Goal: Entertainment & Leisure: Browse casually

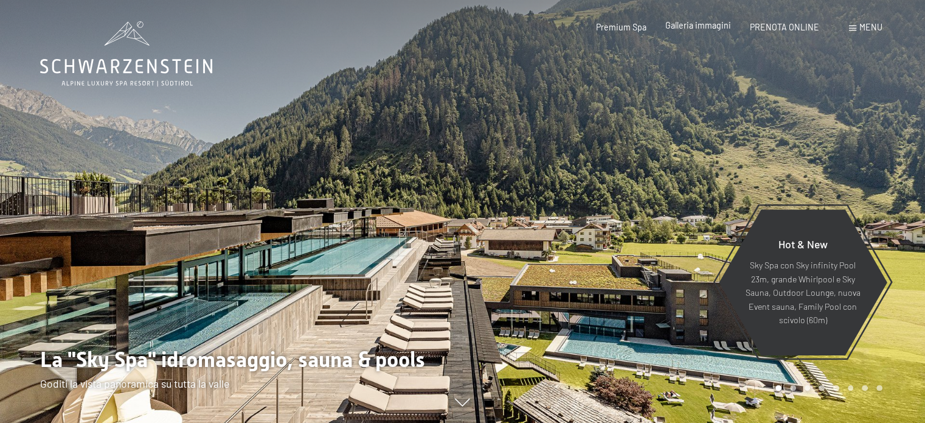
click at [705, 26] on span "Galleria immagini" at bounding box center [698, 25] width 66 height 10
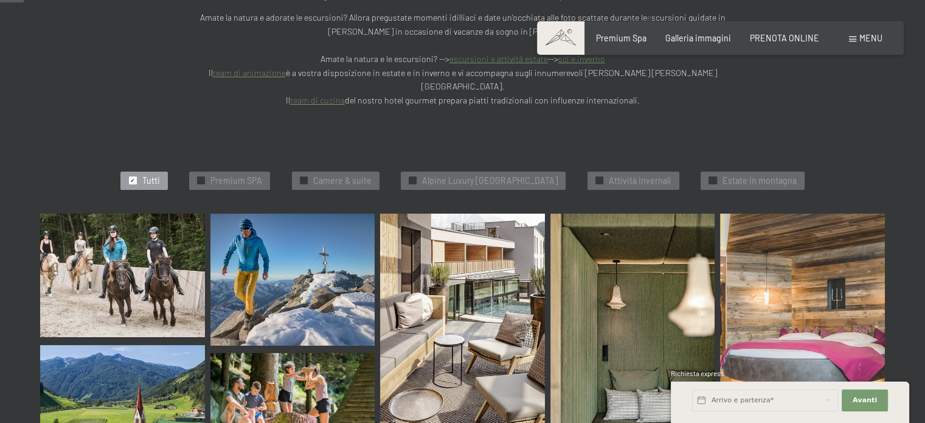
scroll to position [365, 0]
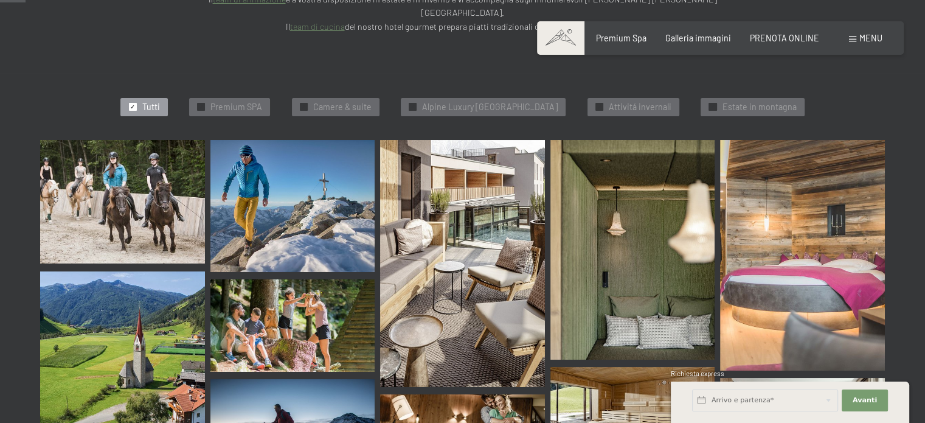
click at [139, 175] on img at bounding box center [122, 201] width 165 height 123
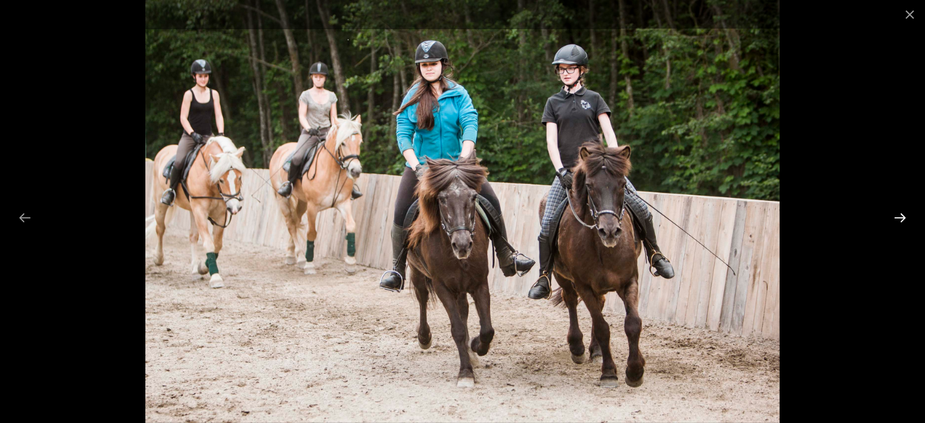
click at [899, 215] on button "Next slide" at bounding box center [900, 218] width 26 height 24
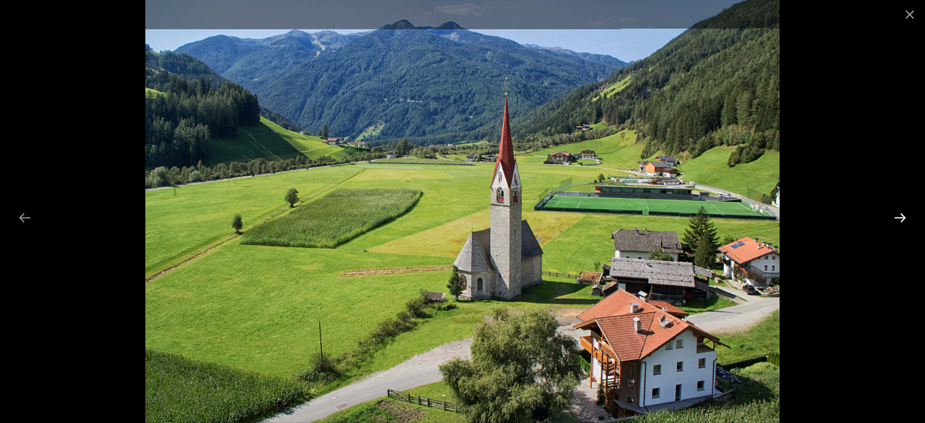
click at [898, 217] on button "Next slide" at bounding box center [900, 218] width 26 height 24
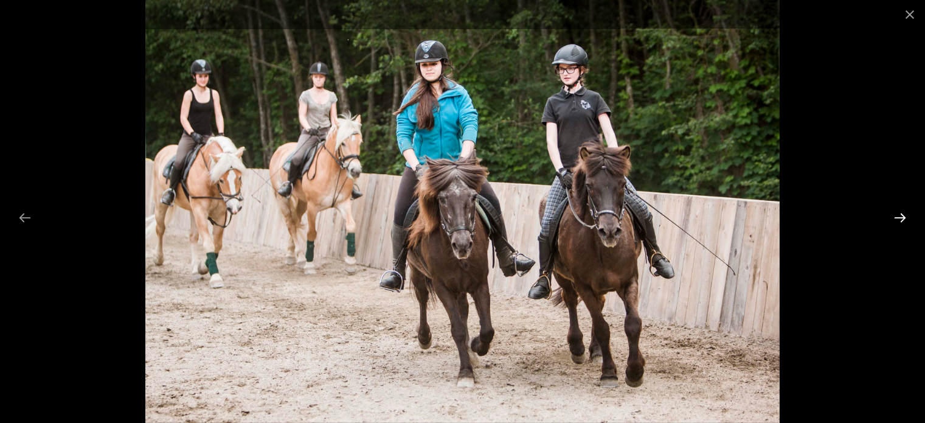
click at [898, 216] on button "Next slide" at bounding box center [900, 218] width 26 height 24
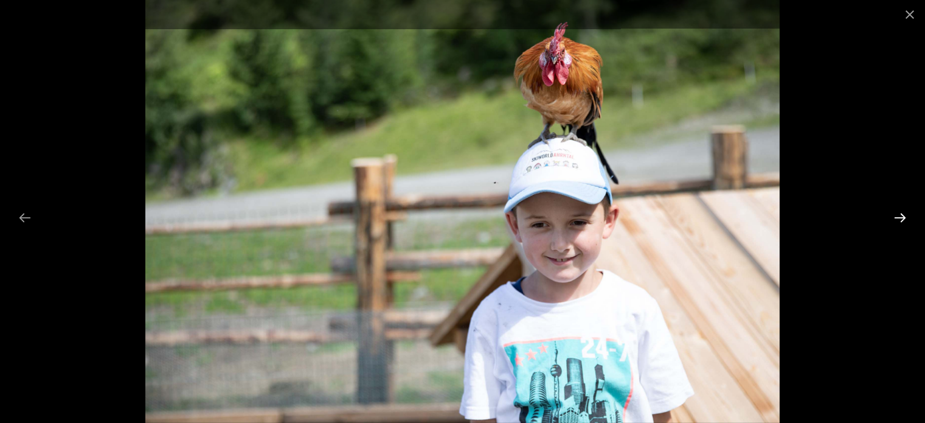
click at [898, 216] on button "Next slide" at bounding box center [900, 218] width 26 height 24
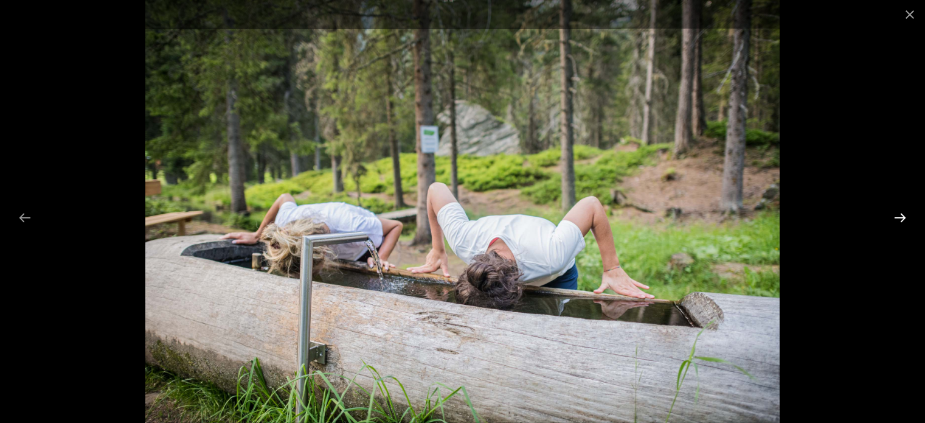
click at [898, 216] on button "Next slide" at bounding box center [900, 218] width 26 height 24
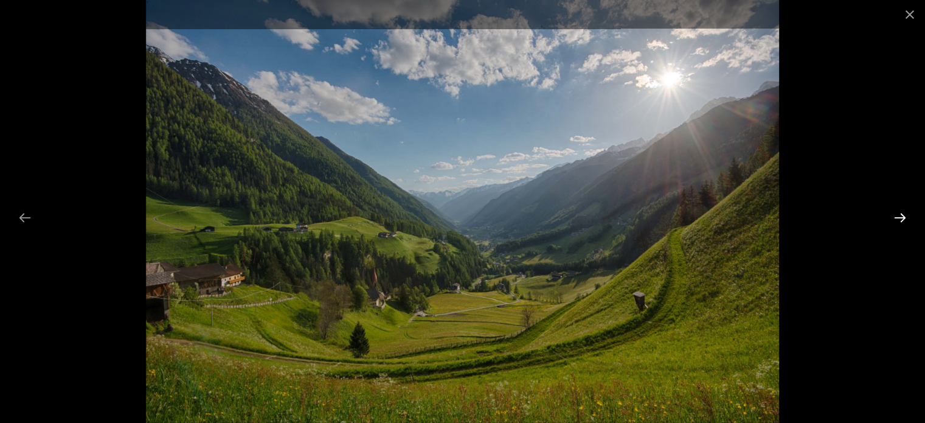
click at [898, 216] on button "Next slide" at bounding box center [900, 218] width 26 height 24
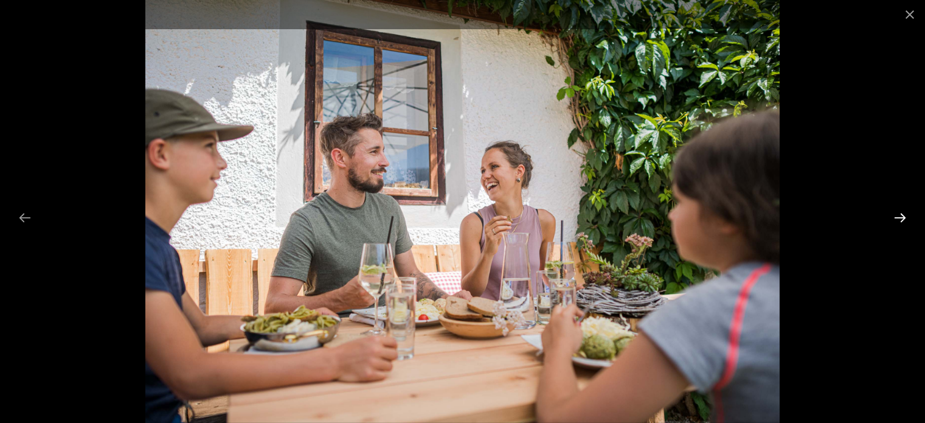
click at [898, 216] on button "Next slide" at bounding box center [900, 218] width 26 height 24
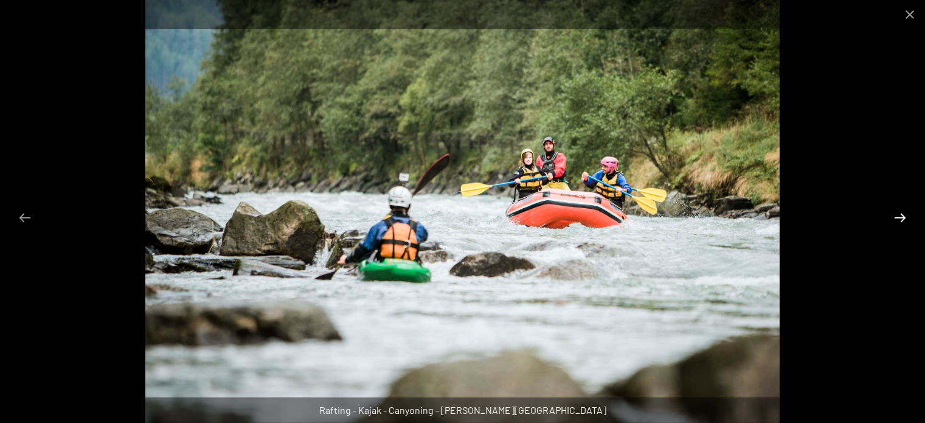
click at [910, 216] on button "Next slide" at bounding box center [900, 218] width 26 height 24
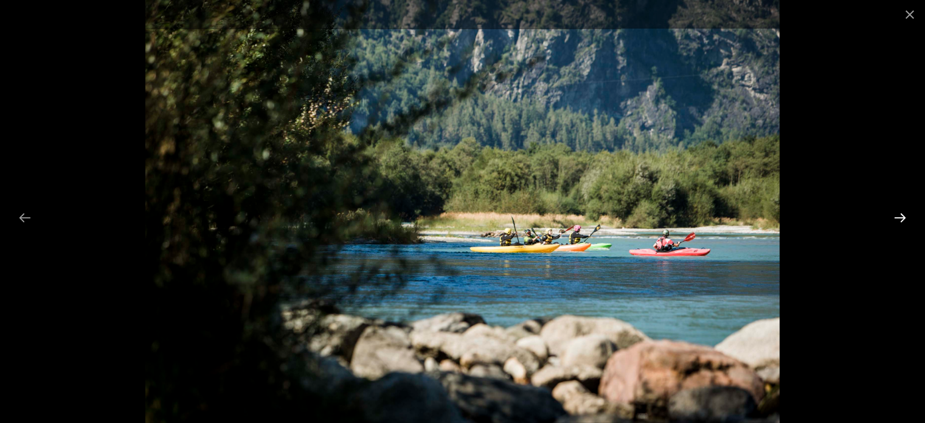
click at [902, 213] on button "Next slide" at bounding box center [900, 218] width 26 height 24
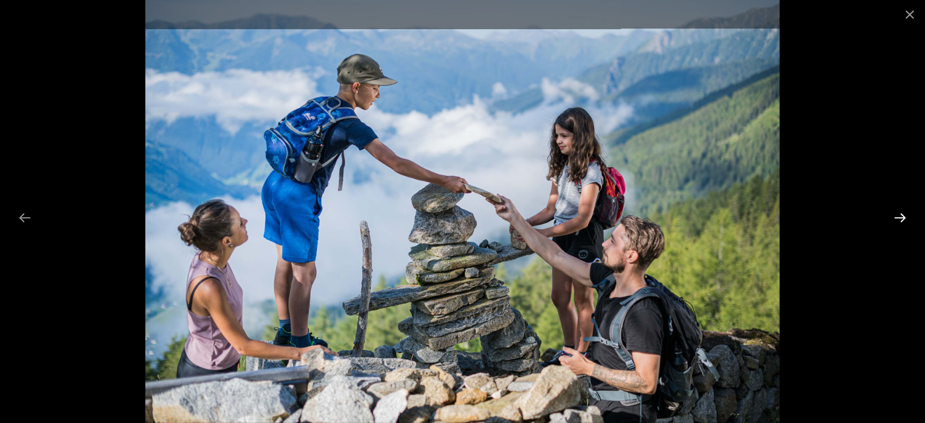
click at [905, 218] on button "Next slide" at bounding box center [900, 218] width 26 height 24
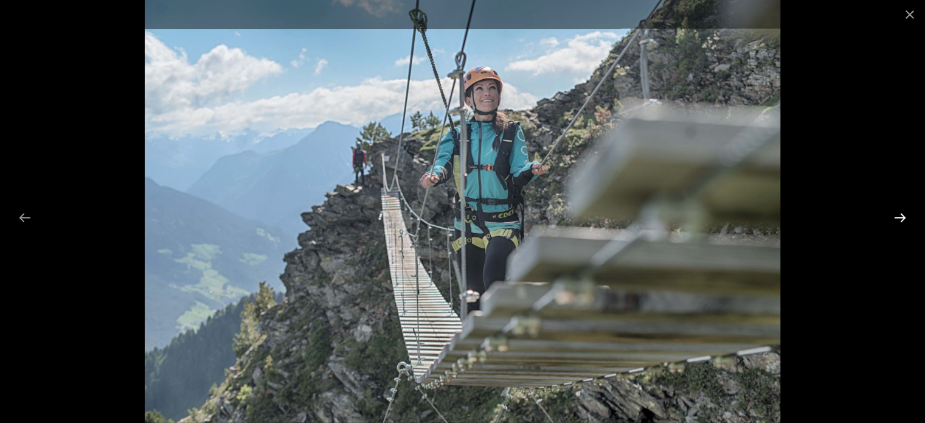
click at [896, 217] on button "Next slide" at bounding box center [900, 218] width 26 height 24
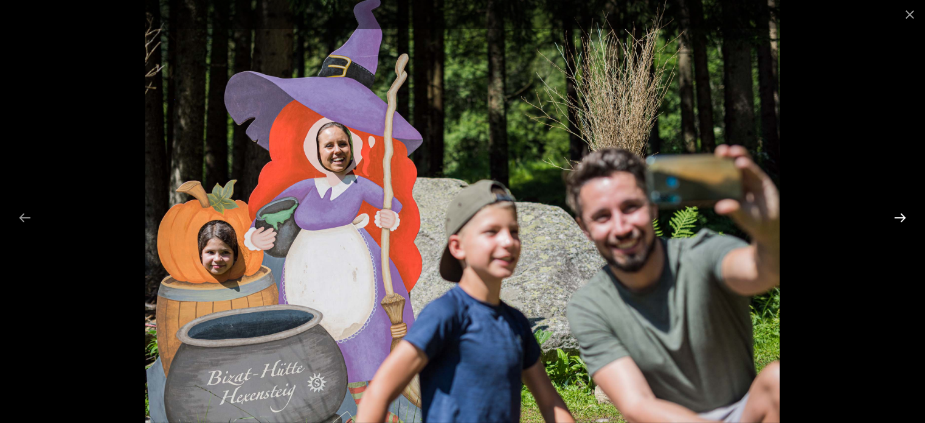
click at [896, 217] on button "Next slide" at bounding box center [900, 218] width 26 height 24
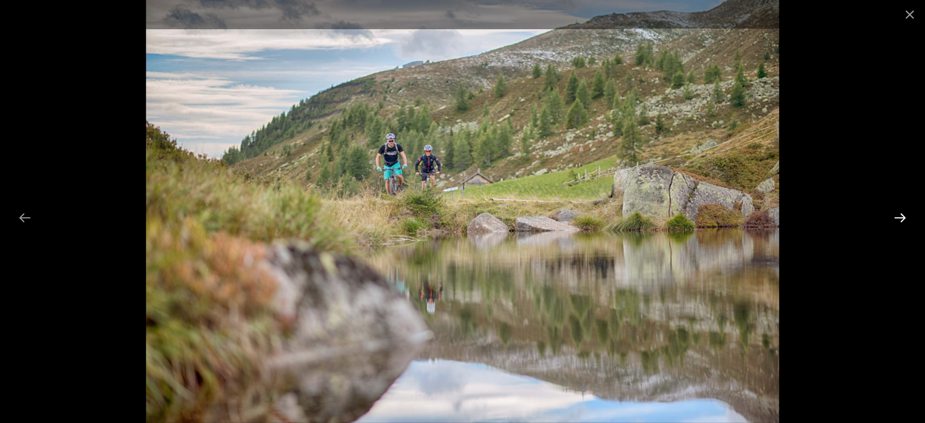
click at [896, 217] on button "Next slide" at bounding box center [900, 218] width 26 height 24
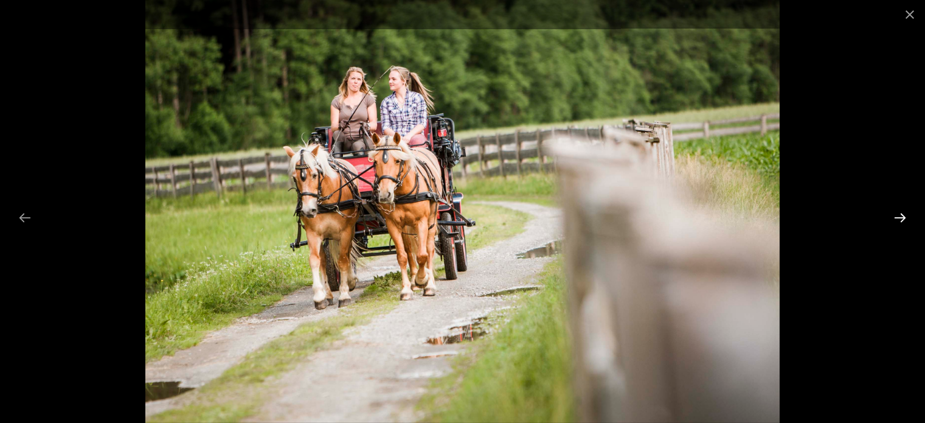
click at [896, 217] on button "Next slide" at bounding box center [900, 218] width 26 height 24
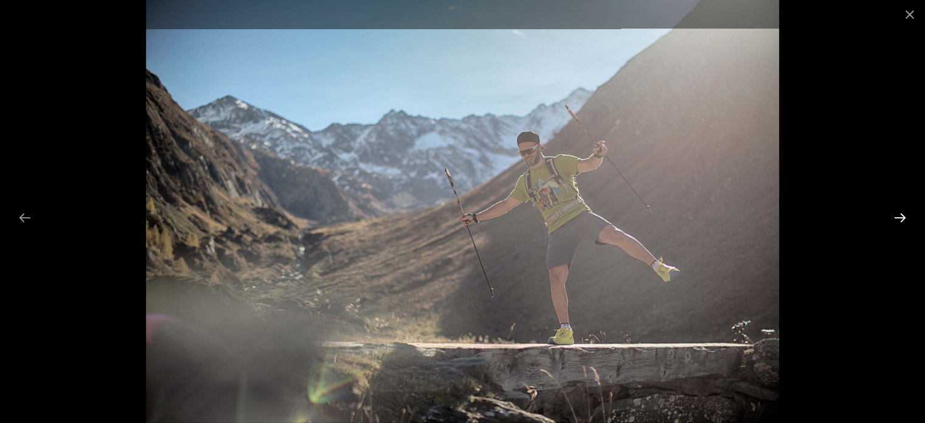
click at [896, 217] on button "Next slide" at bounding box center [900, 218] width 26 height 24
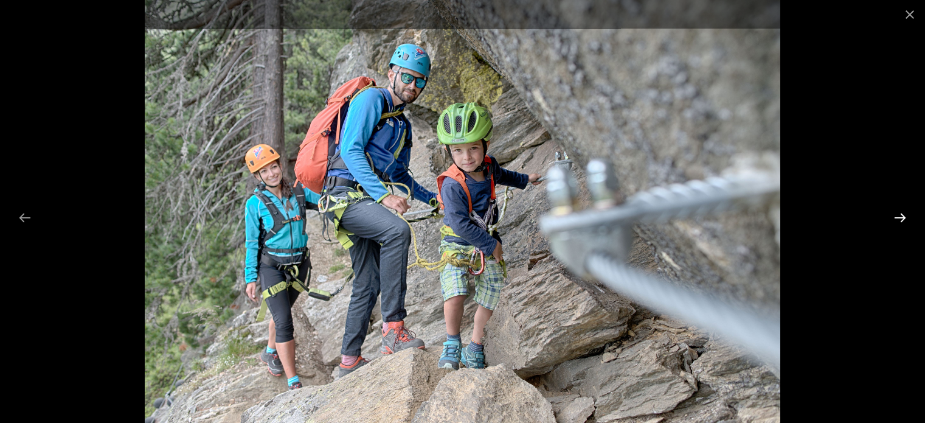
click at [896, 217] on button "Next slide" at bounding box center [900, 218] width 26 height 24
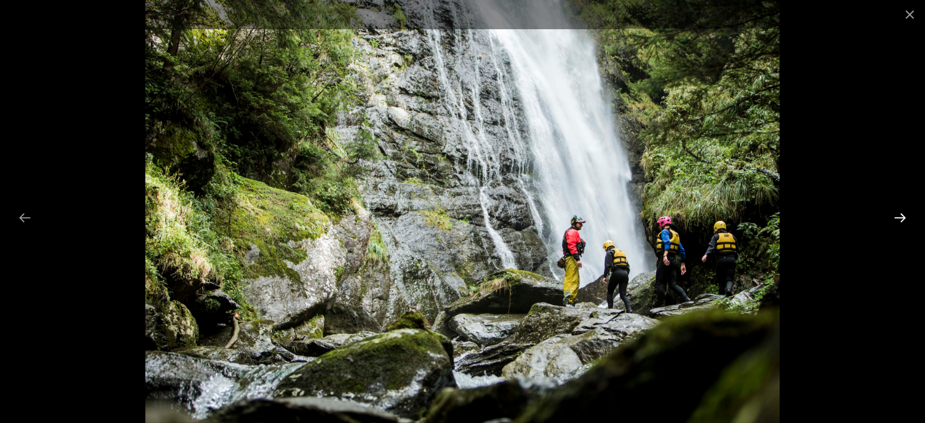
click at [896, 217] on button "Next slide" at bounding box center [900, 218] width 26 height 24
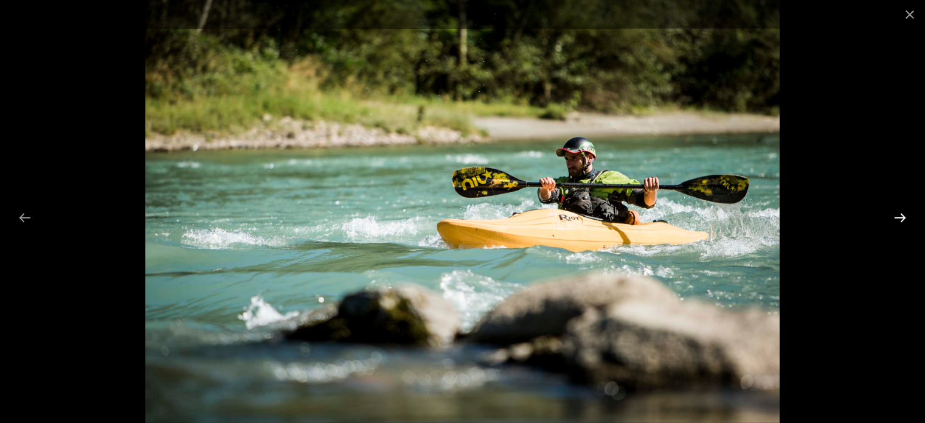
click at [896, 217] on button "Next slide" at bounding box center [900, 218] width 26 height 24
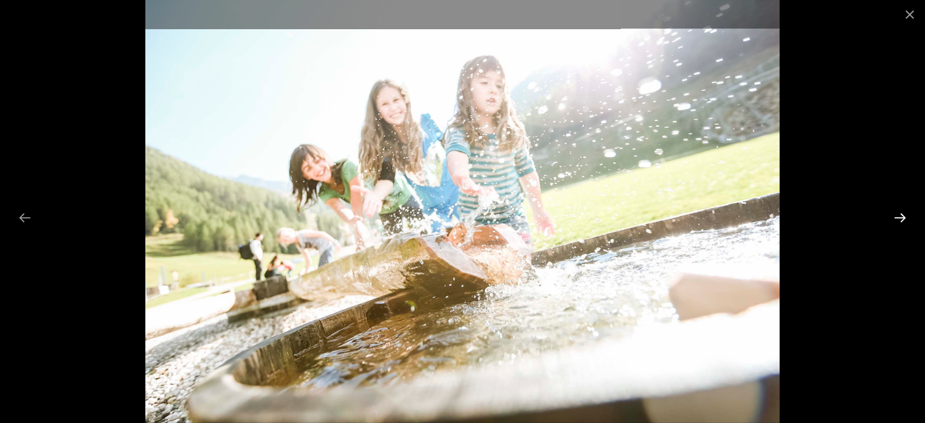
click at [896, 217] on button "Next slide" at bounding box center [900, 218] width 26 height 24
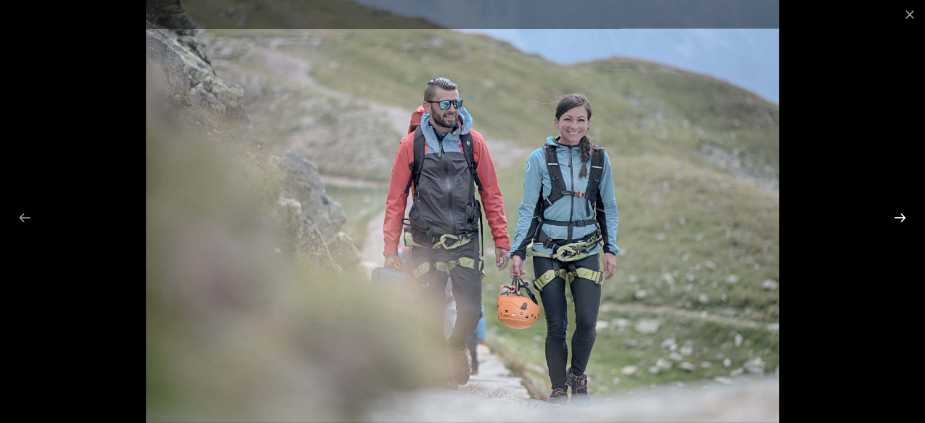
click at [896, 217] on button "Next slide" at bounding box center [900, 218] width 26 height 24
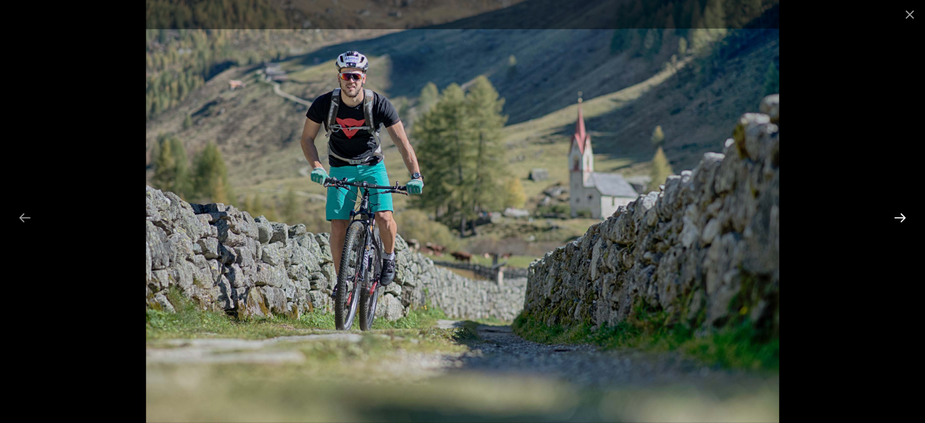
click at [896, 217] on button "Next slide" at bounding box center [900, 218] width 26 height 24
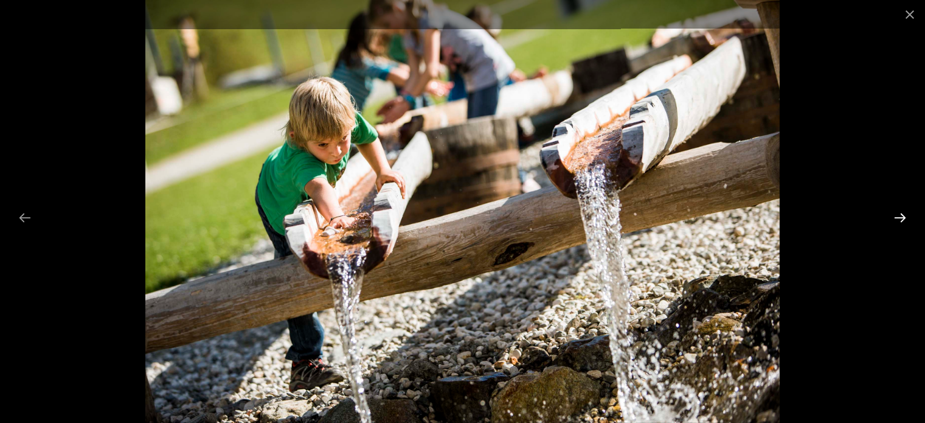
click at [896, 217] on button "Next slide" at bounding box center [900, 218] width 26 height 24
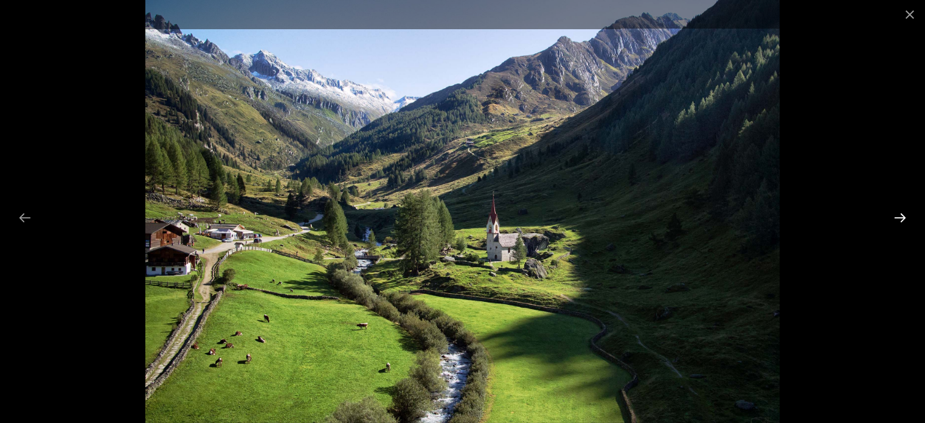
click at [896, 217] on button "Next slide" at bounding box center [900, 218] width 26 height 24
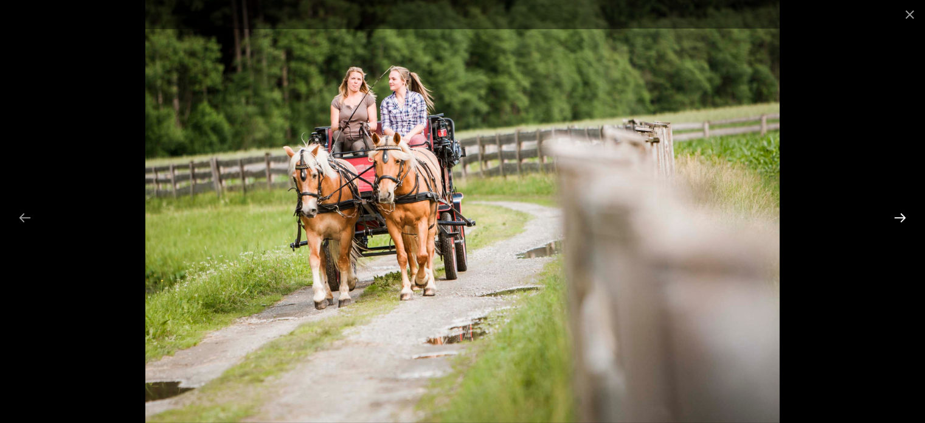
click at [896, 217] on button "Next slide" at bounding box center [900, 218] width 26 height 24
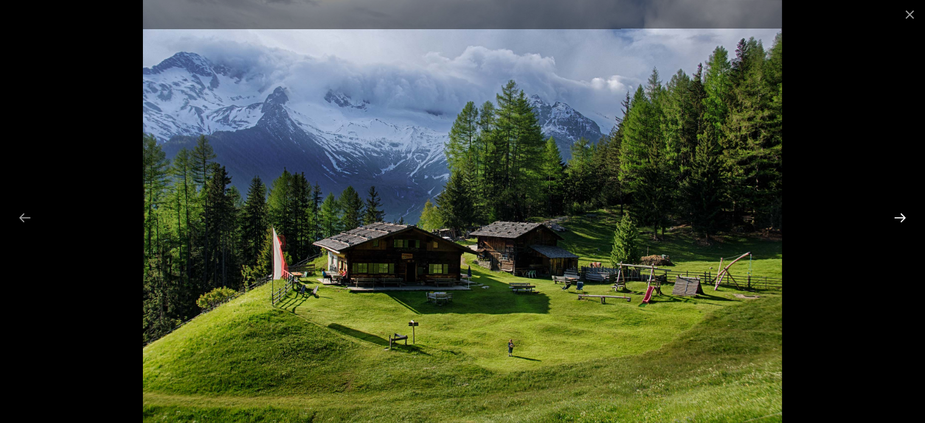
click at [896, 217] on button "Next slide" at bounding box center [900, 218] width 26 height 24
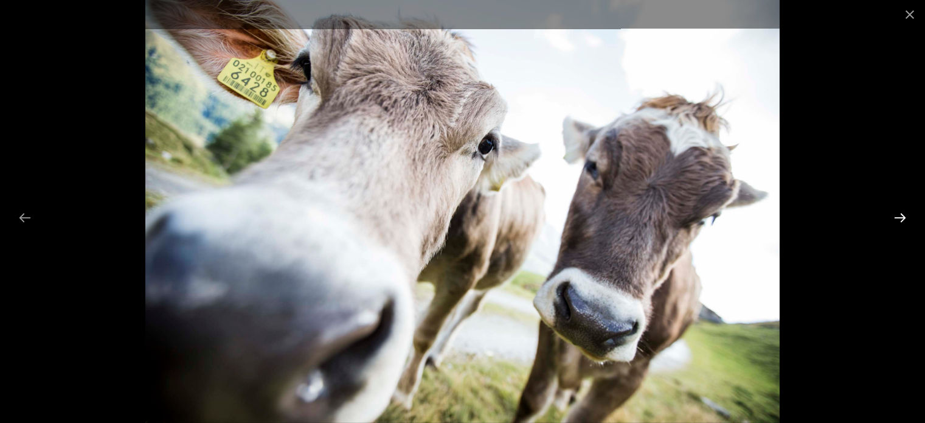
click at [896, 217] on button "Next slide" at bounding box center [900, 218] width 26 height 24
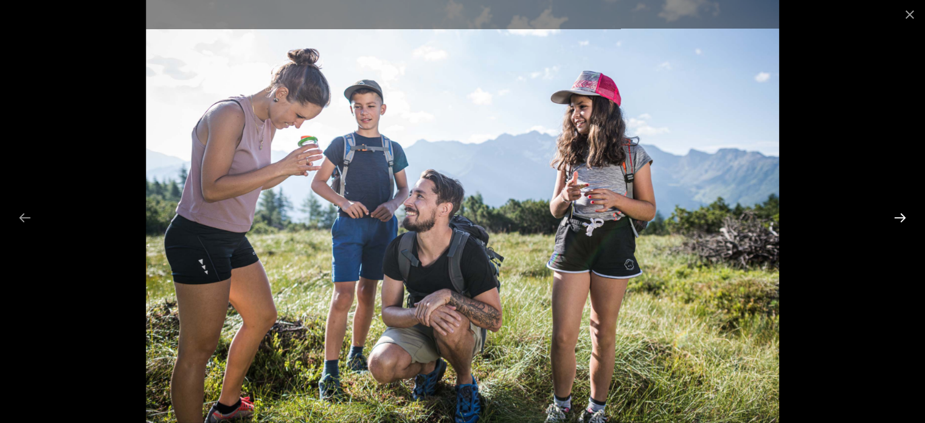
click at [896, 217] on button "Next slide" at bounding box center [900, 218] width 26 height 24
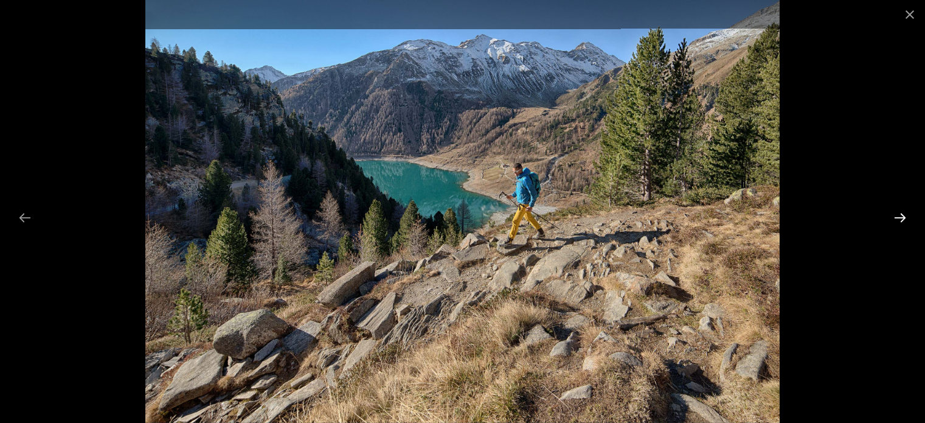
click at [896, 217] on button "Next slide" at bounding box center [900, 218] width 26 height 24
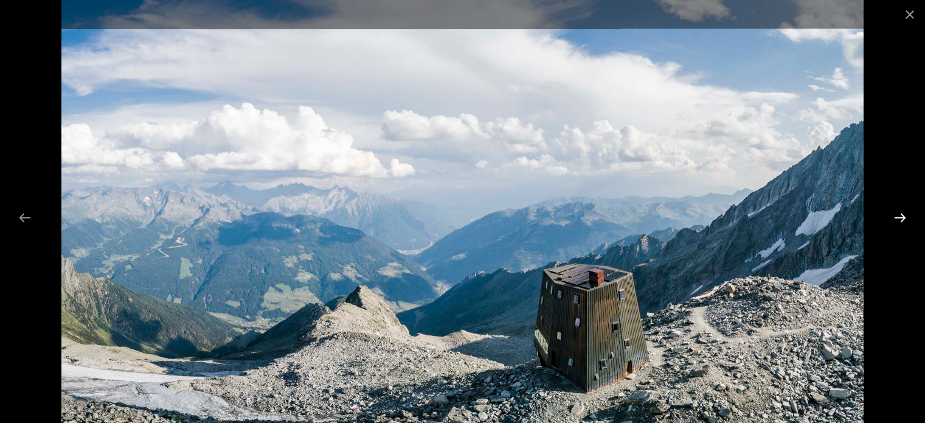
click at [900, 215] on button "Next slide" at bounding box center [900, 218] width 26 height 24
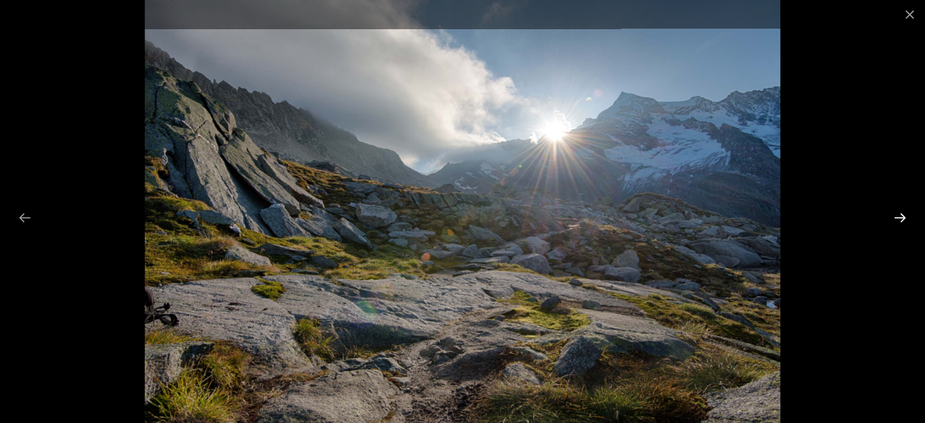
click at [900, 215] on button "Next slide" at bounding box center [900, 218] width 26 height 24
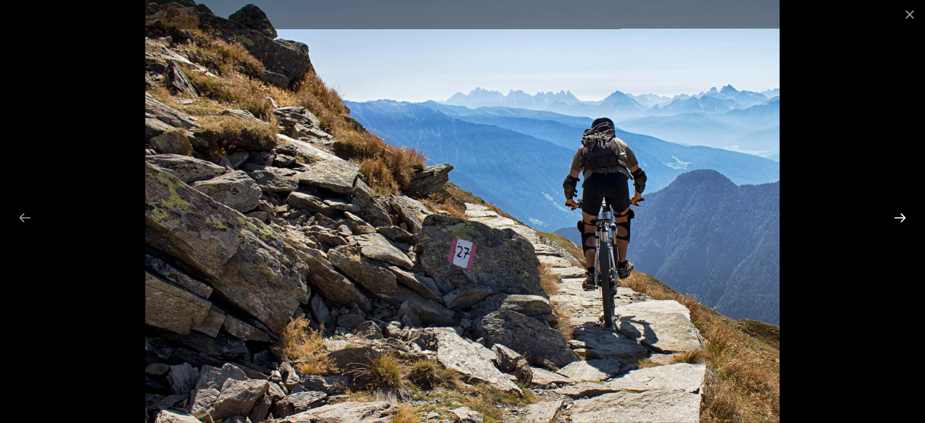
click at [902, 215] on button "Next slide" at bounding box center [900, 218] width 26 height 24
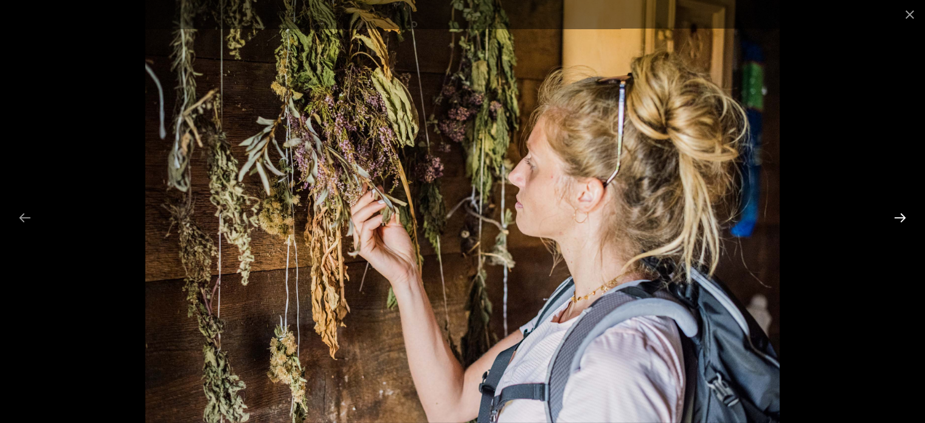
click at [902, 215] on button "Next slide" at bounding box center [900, 218] width 26 height 24
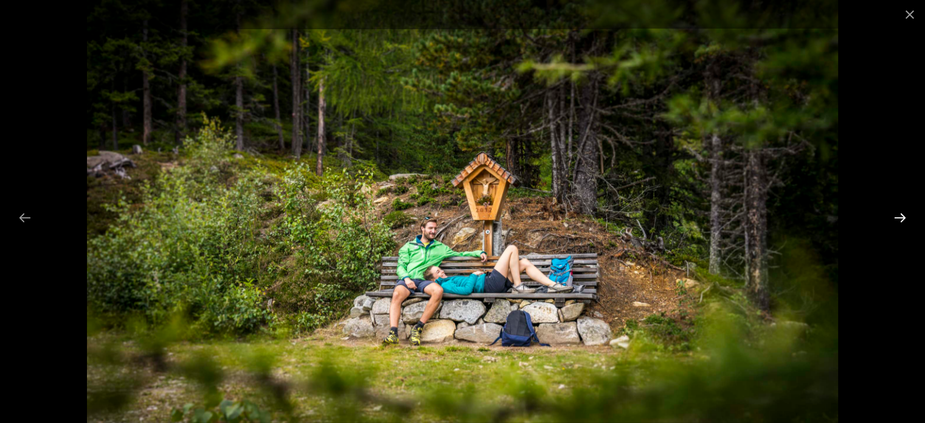
click at [902, 215] on button "Next slide" at bounding box center [900, 218] width 26 height 24
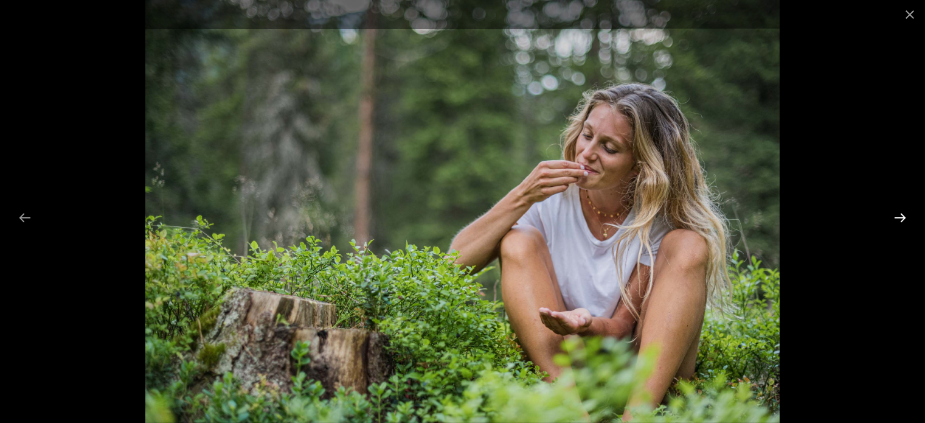
click at [902, 215] on button "Next slide" at bounding box center [900, 218] width 26 height 24
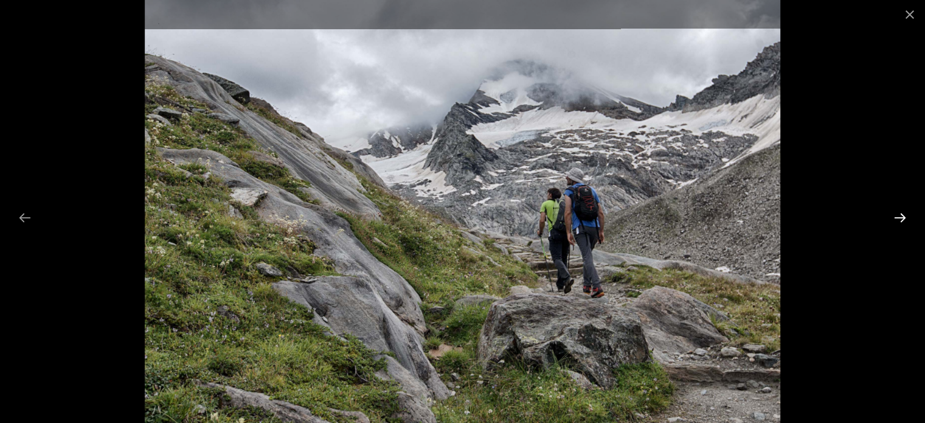
click at [902, 215] on button "Next slide" at bounding box center [900, 218] width 26 height 24
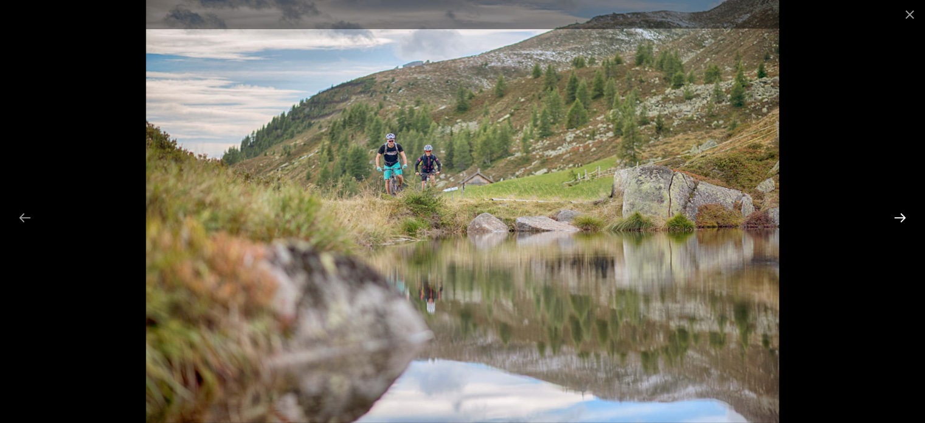
click at [902, 215] on button "Next slide" at bounding box center [900, 218] width 26 height 24
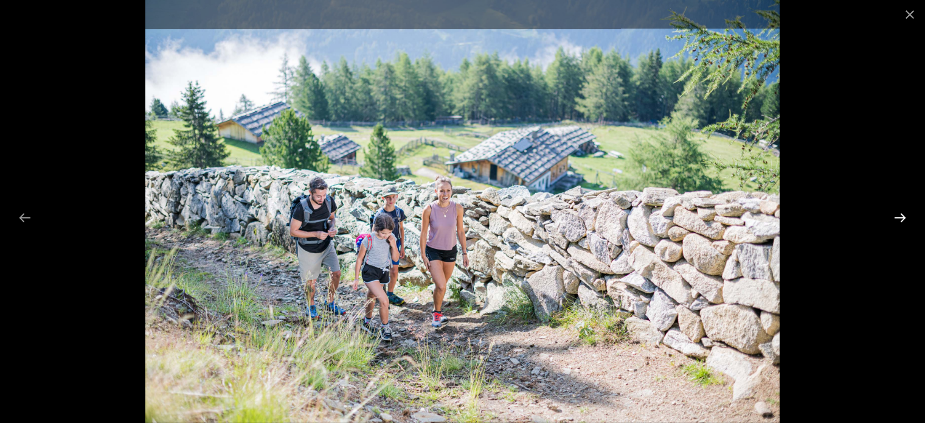
click at [902, 215] on button "Next slide" at bounding box center [900, 218] width 26 height 24
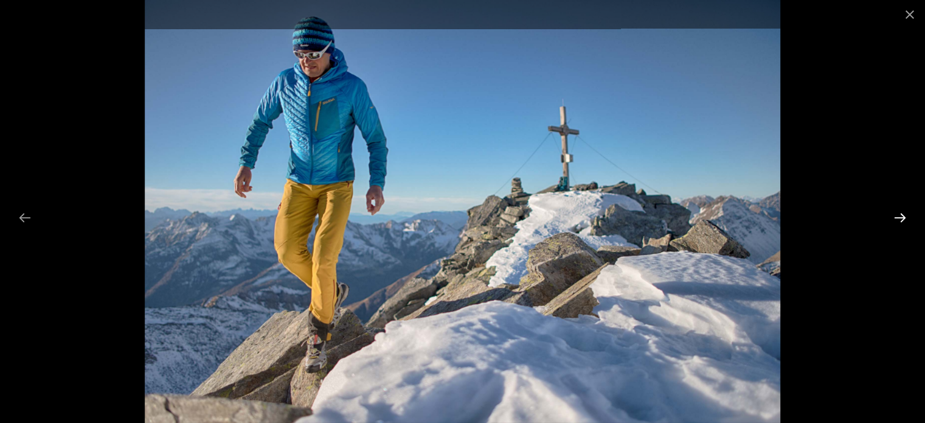
click at [902, 215] on button "Next slide" at bounding box center [900, 218] width 26 height 24
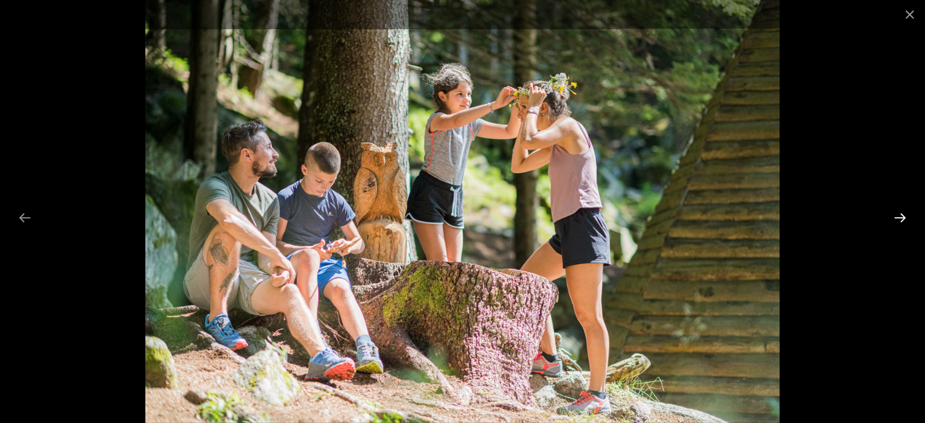
click at [902, 215] on button "Next slide" at bounding box center [900, 218] width 26 height 24
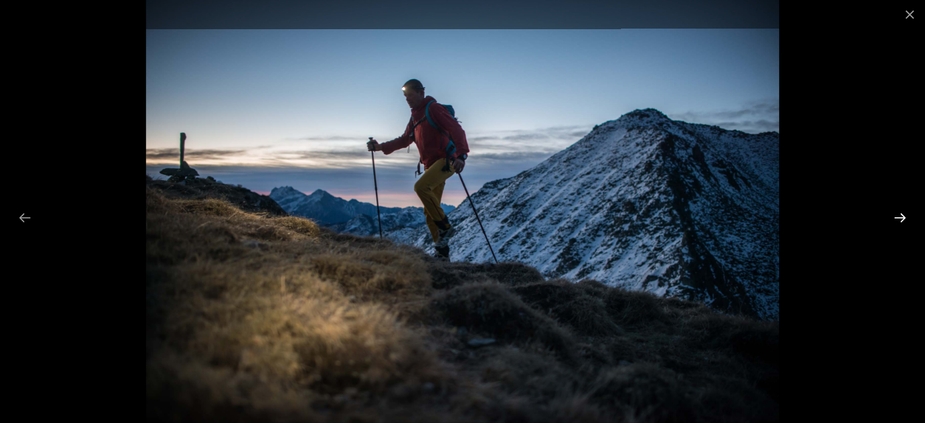
click at [902, 215] on button "Next slide" at bounding box center [900, 218] width 26 height 24
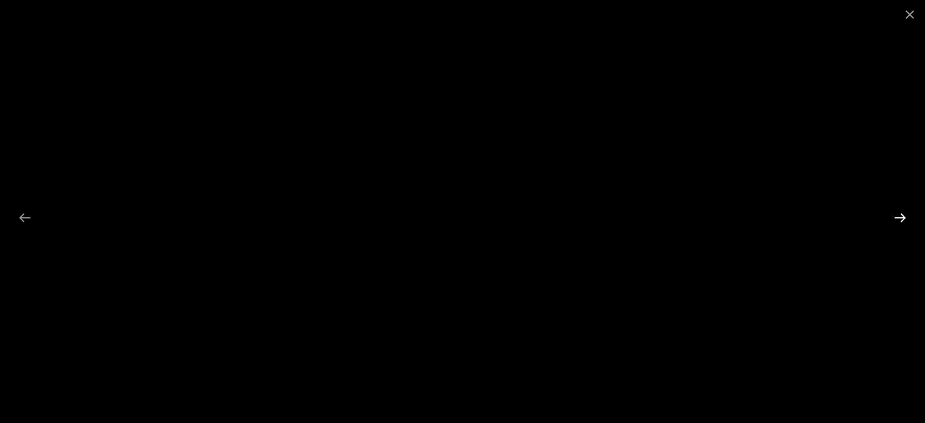
click at [902, 215] on button "Next slide" at bounding box center [900, 218] width 26 height 24
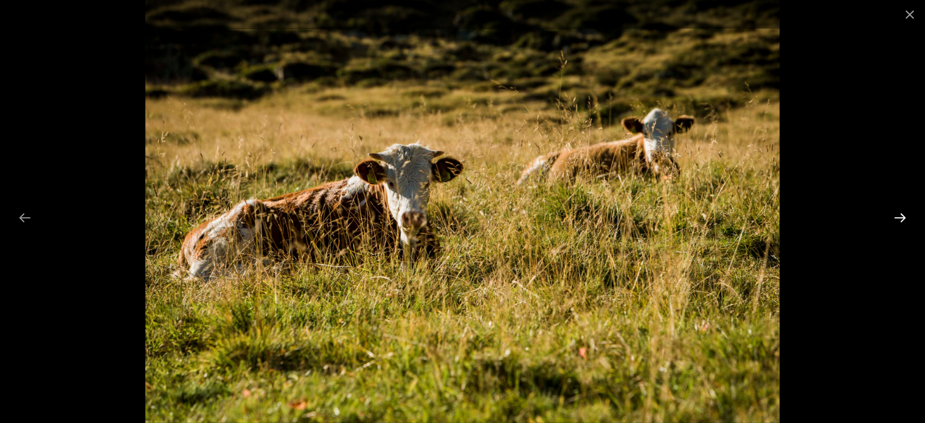
click at [902, 215] on button "Next slide" at bounding box center [900, 218] width 26 height 24
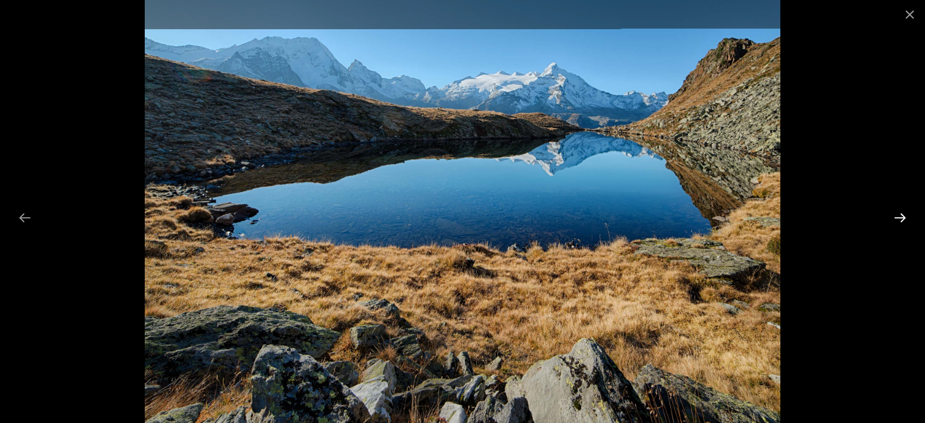
click at [902, 215] on button "Next slide" at bounding box center [900, 218] width 26 height 24
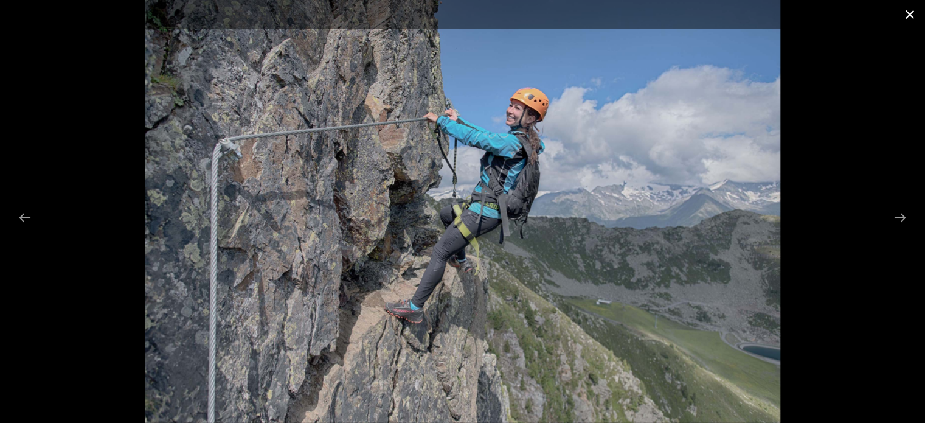
click at [915, 20] on button "Close gallery" at bounding box center [910, 14] width 30 height 29
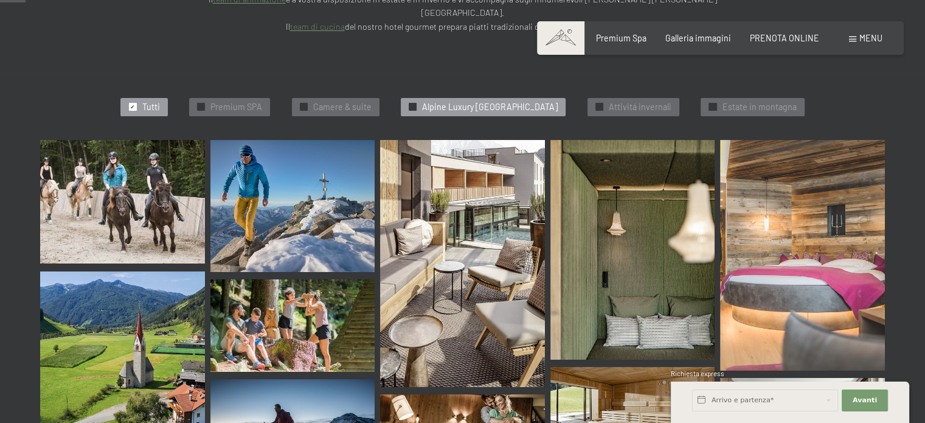
click at [477, 98] on div "✓ Alpine Luxury SPA Resort Schwarzenstein" at bounding box center [483, 107] width 165 height 18
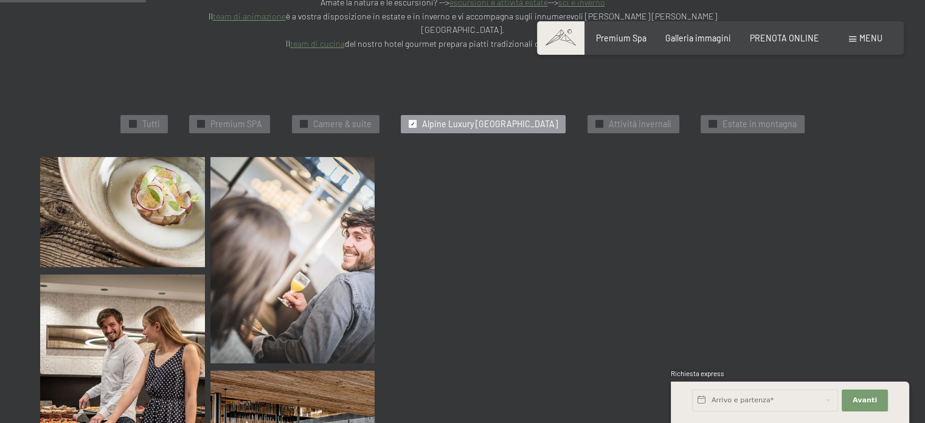
scroll to position [375, 0]
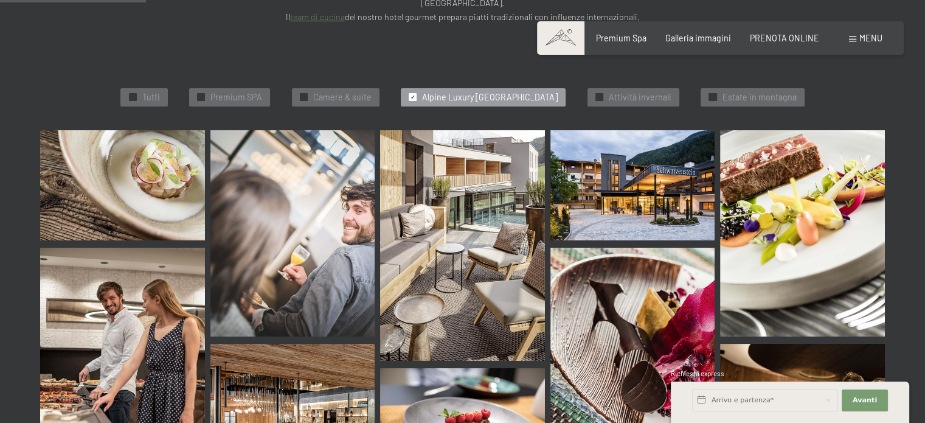
click at [100, 162] on img at bounding box center [122, 184] width 165 height 109
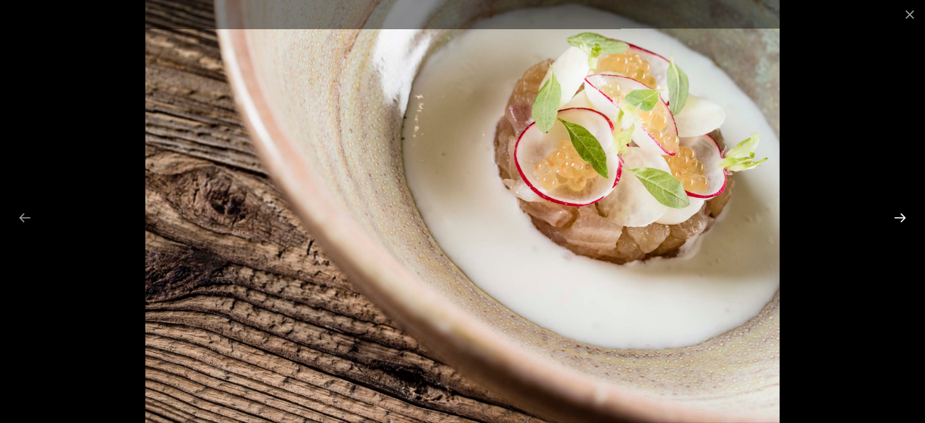
click at [898, 213] on button "Next slide" at bounding box center [900, 218] width 26 height 24
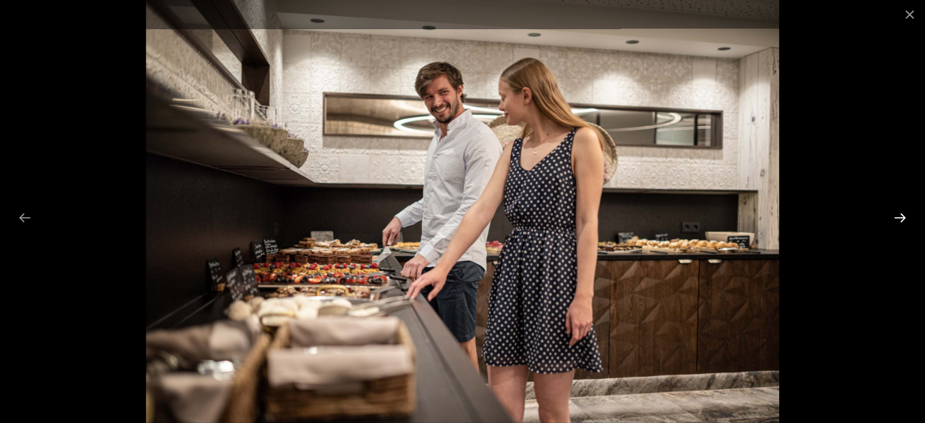
click at [902, 218] on button "Next slide" at bounding box center [900, 218] width 26 height 24
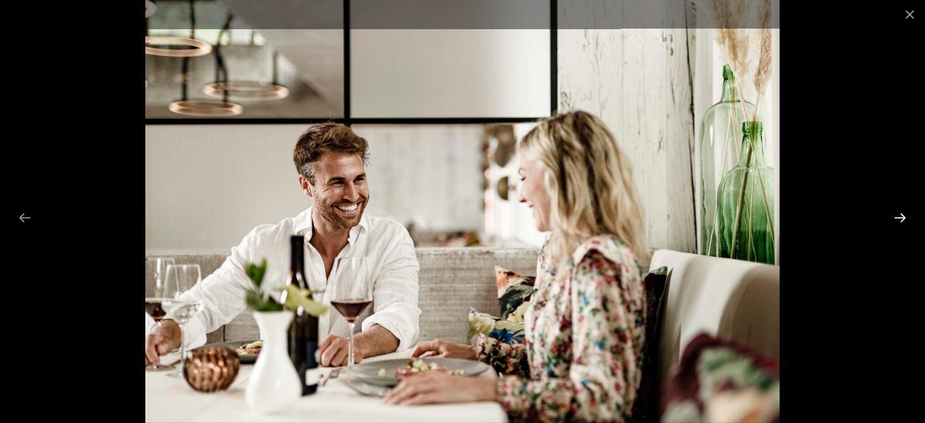
click at [902, 218] on button "Next slide" at bounding box center [900, 218] width 26 height 24
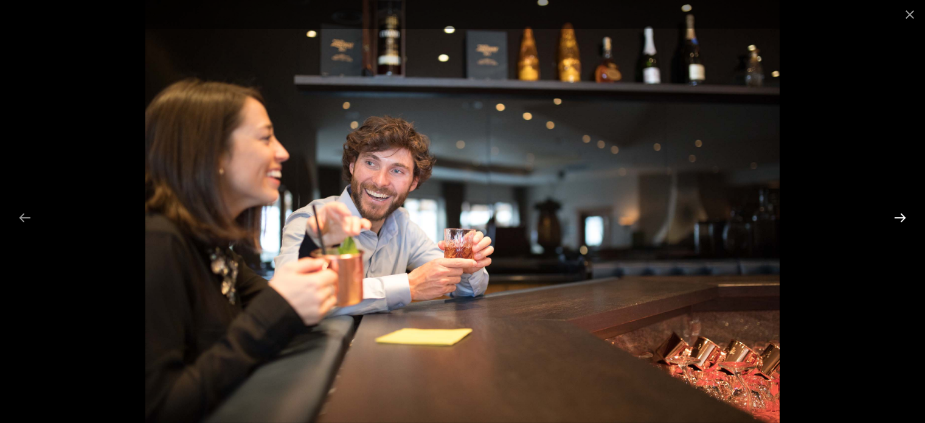
click at [902, 218] on button "Next slide" at bounding box center [900, 218] width 26 height 24
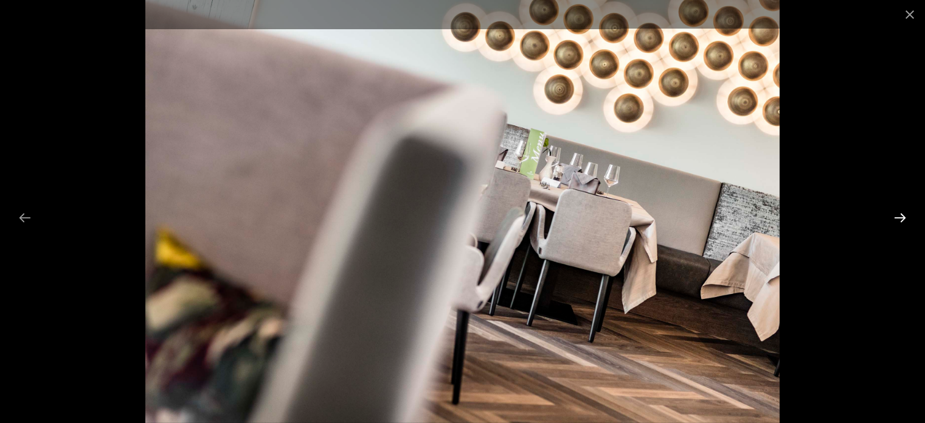
click at [902, 218] on button "Next slide" at bounding box center [900, 218] width 26 height 24
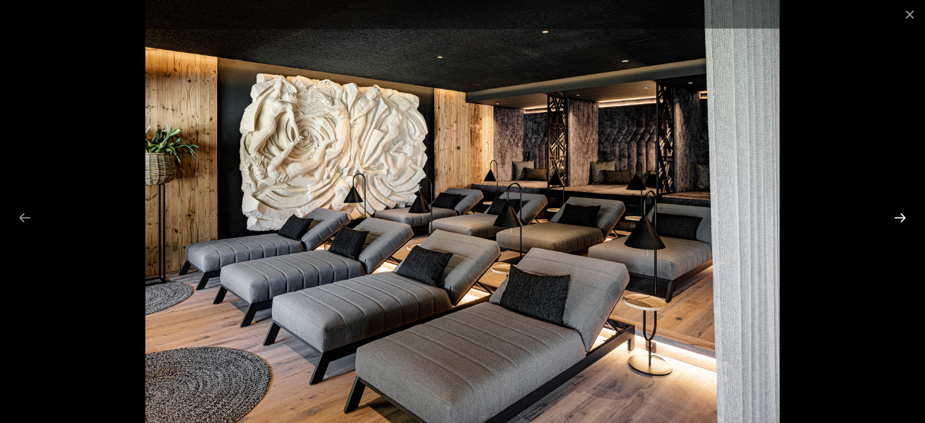
click at [901, 216] on button "Next slide" at bounding box center [900, 218] width 26 height 24
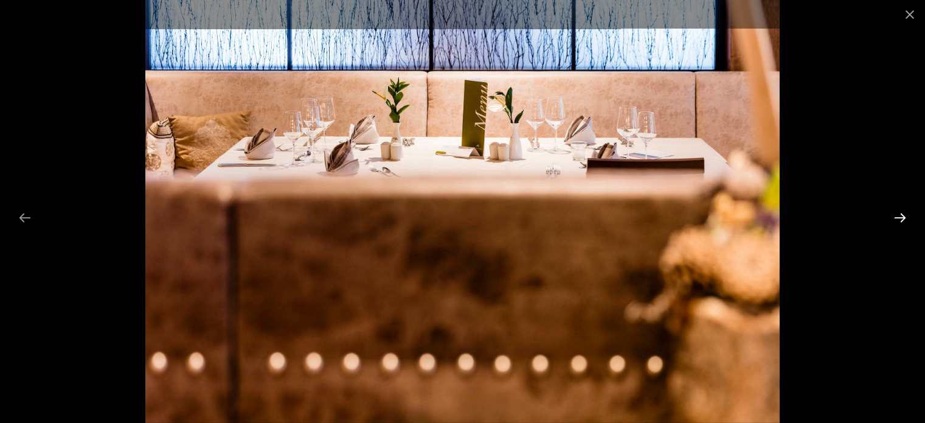
click at [901, 216] on button "Next slide" at bounding box center [900, 218] width 26 height 24
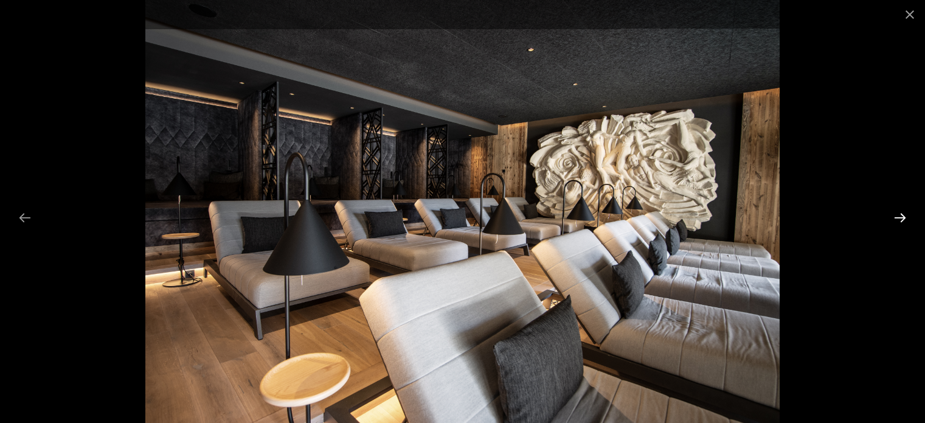
click at [898, 213] on button "Next slide" at bounding box center [900, 218] width 26 height 24
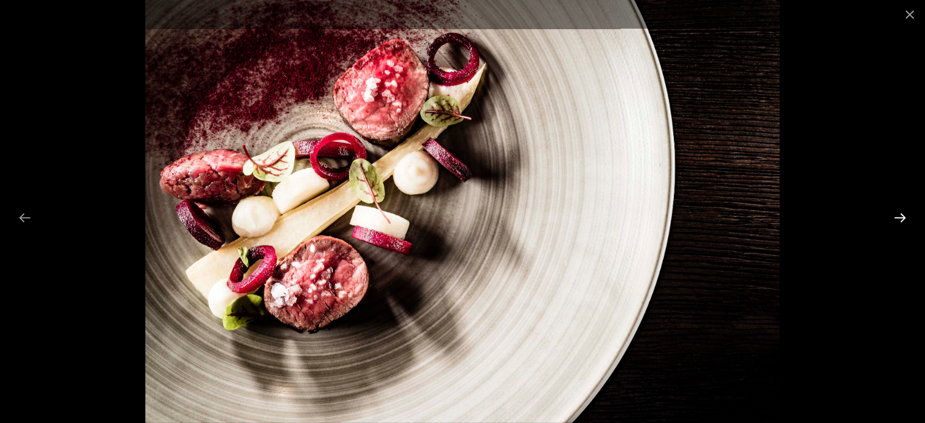
click at [898, 213] on button "Next slide" at bounding box center [900, 218] width 26 height 24
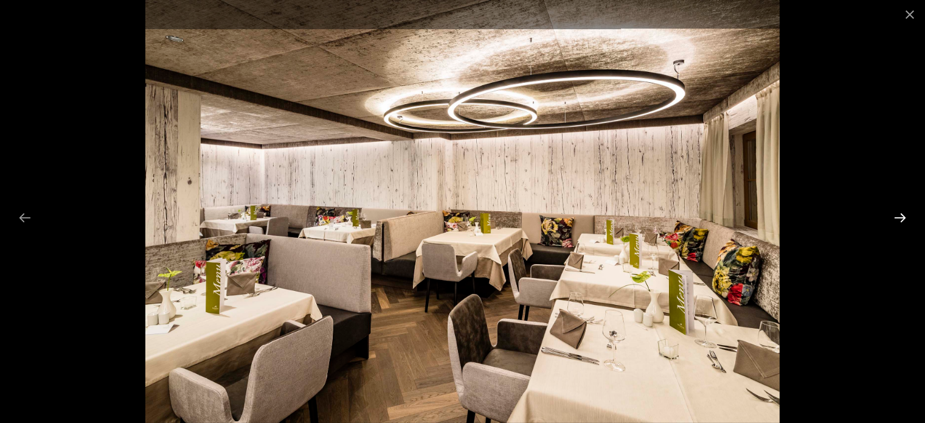
click at [898, 214] on button "Next slide" at bounding box center [900, 218] width 26 height 24
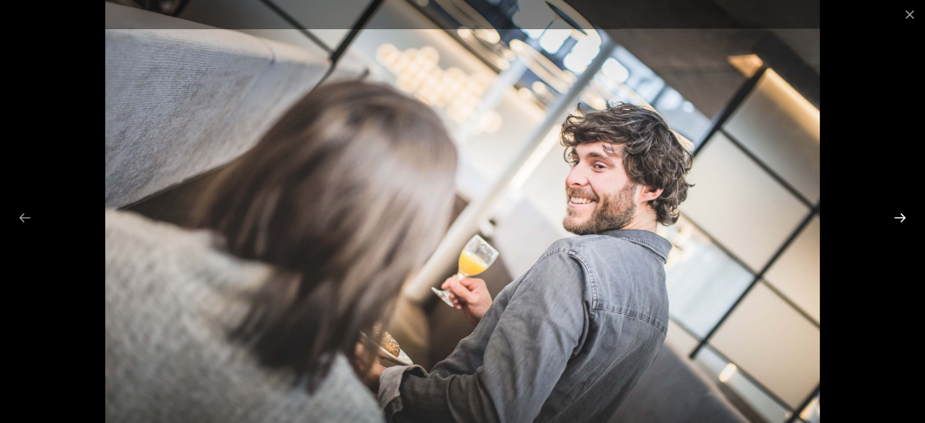
click at [898, 214] on button "Next slide" at bounding box center [900, 218] width 26 height 24
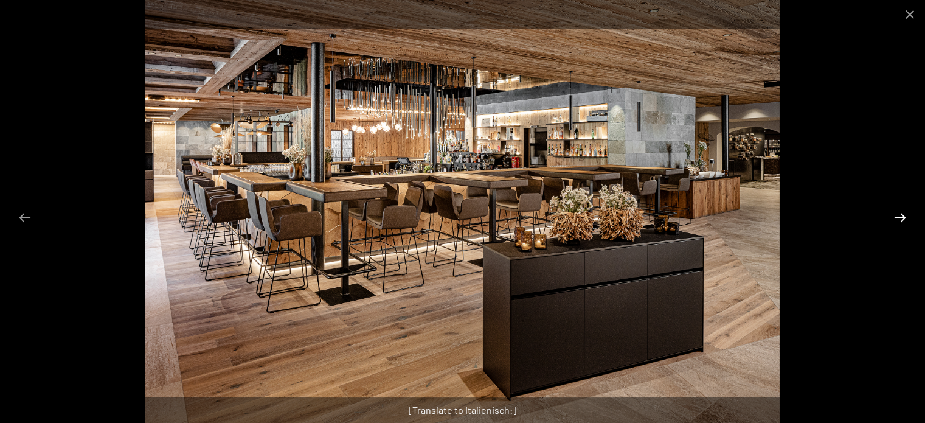
click at [898, 214] on button "Next slide" at bounding box center [900, 218] width 26 height 24
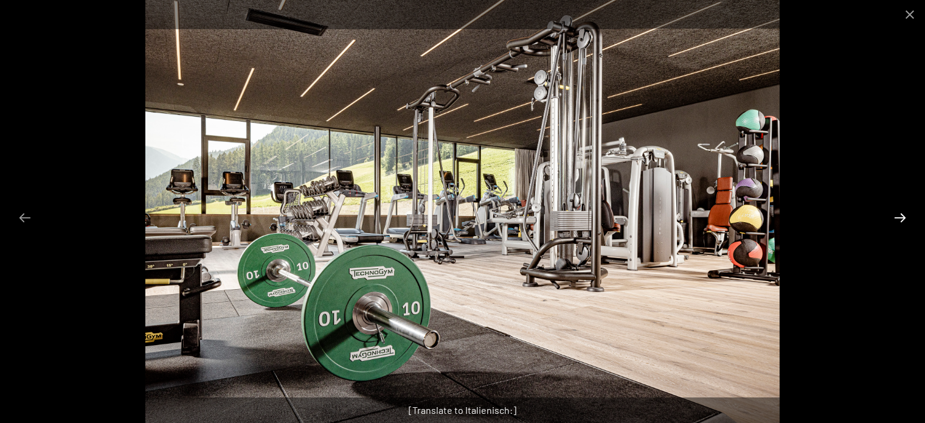
click at [898, 214] on button "Next slide" at bounding box center [900, 218] width 26 height 24
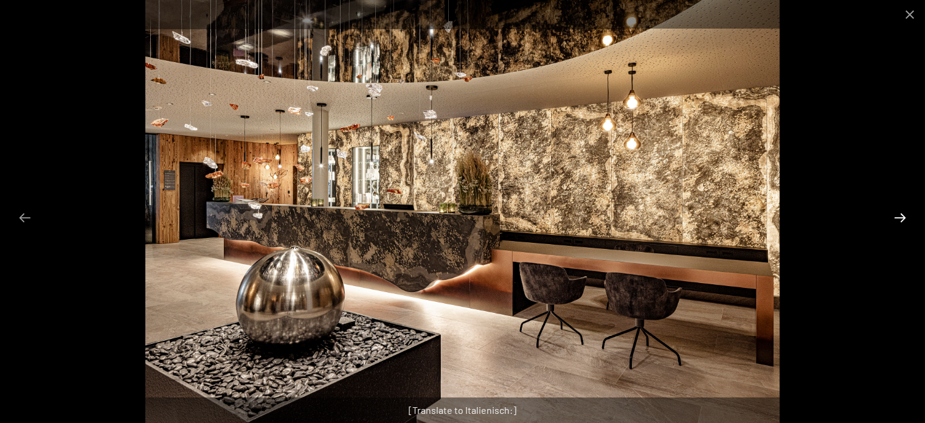
click at [898, 214] on button "Next slide" at bounding box center [900, 218] width 26 height 24
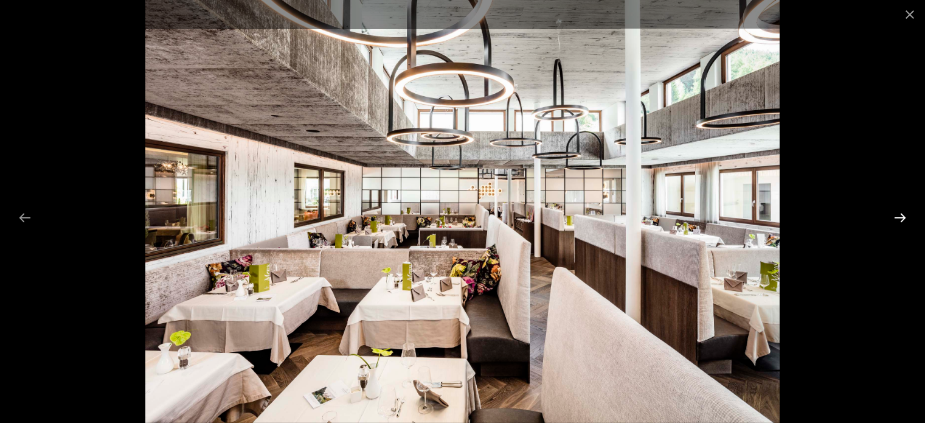
click at [898, 214] on button "Next slide" at bounding box center [900, 218] width 26 height 24
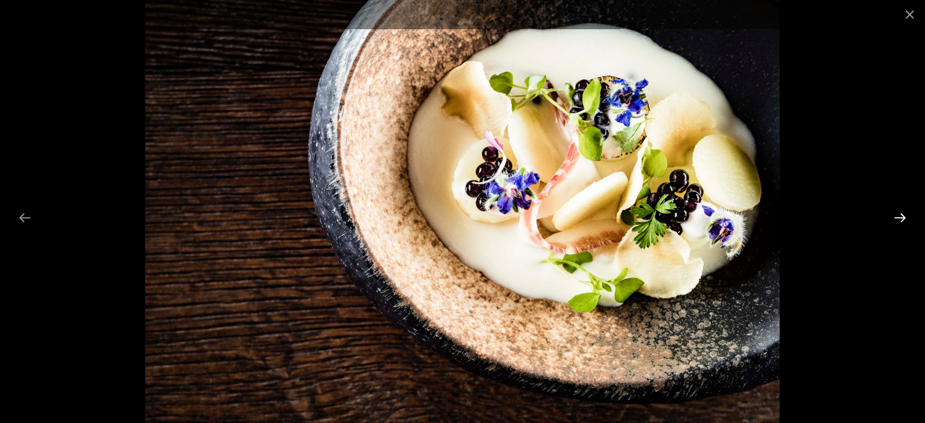
click at [898, 214] on button "Next slide" at bounding box center [900, 218] width 26 height 24
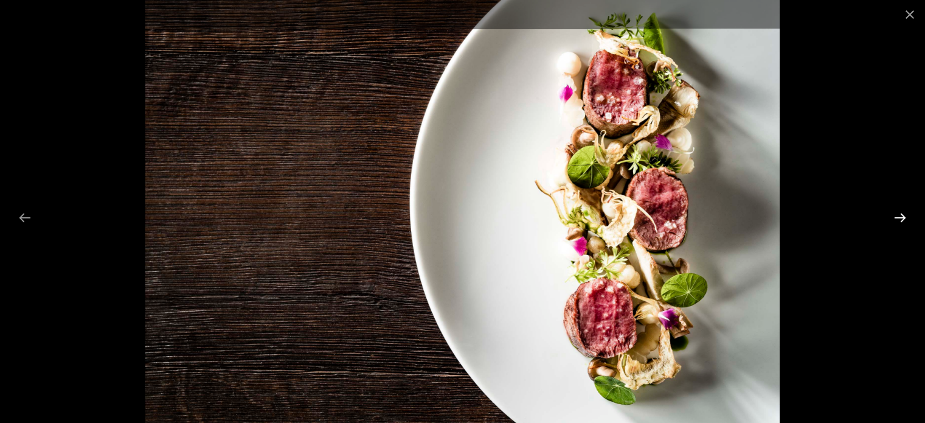
click at [898, 214] on button "Next slide" at bounding box center [900, 218] width 26 height 24
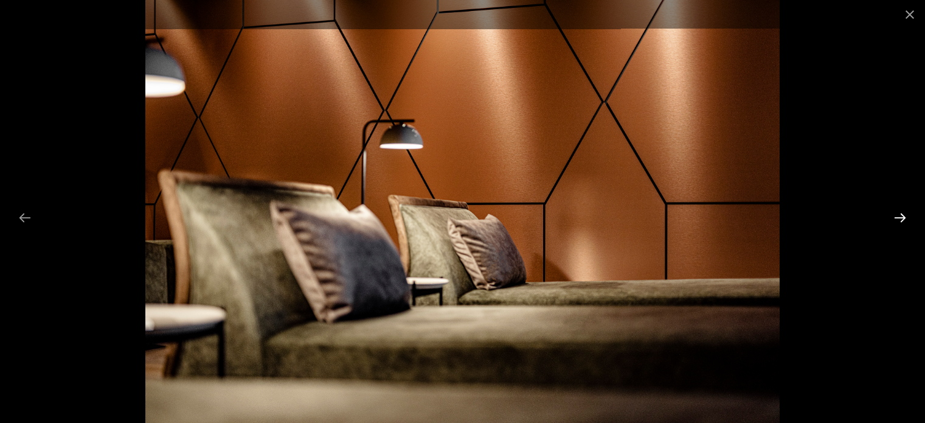
click at [898, 214] on button "Next slide" at bounding box center [900, 218] width 26 height 24
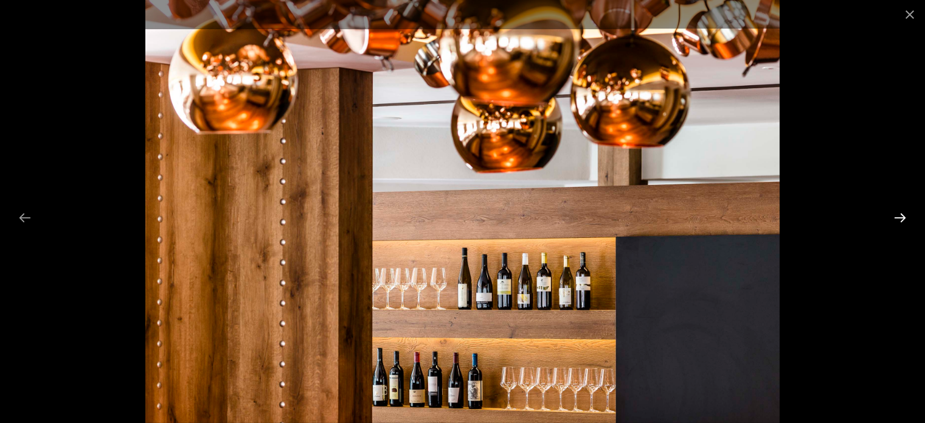
click at [900, 213] on button "Next slide" at bounding box center [900, 218] width 26 height 24
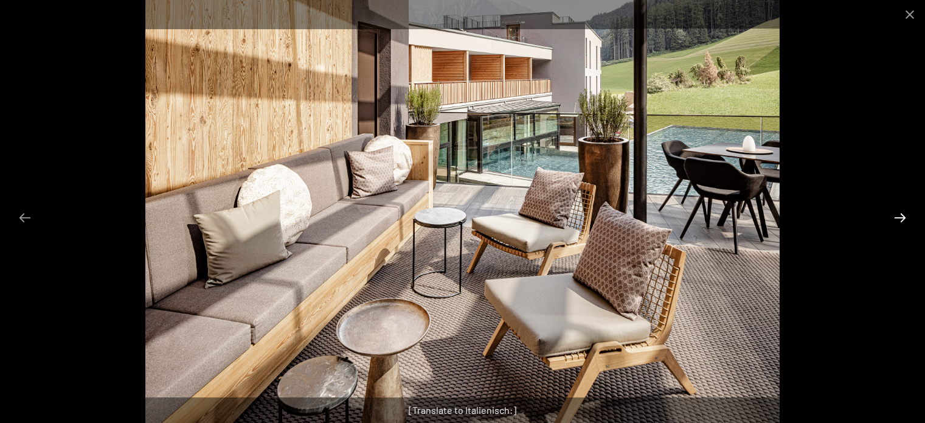
click at [900, 213] on button "Next slide" at bounding box center [900, 218] width 26 height 24
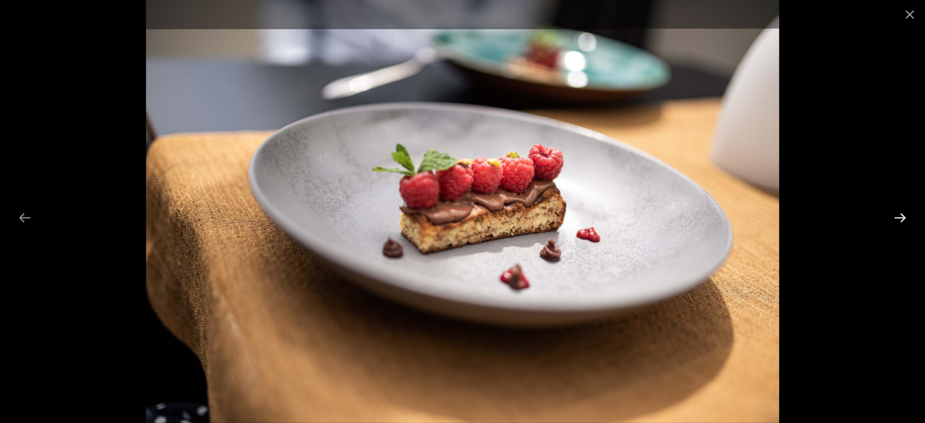
click at [900, 213] on button "Next slide" at bounding box center [900, 218] width 26 height 24
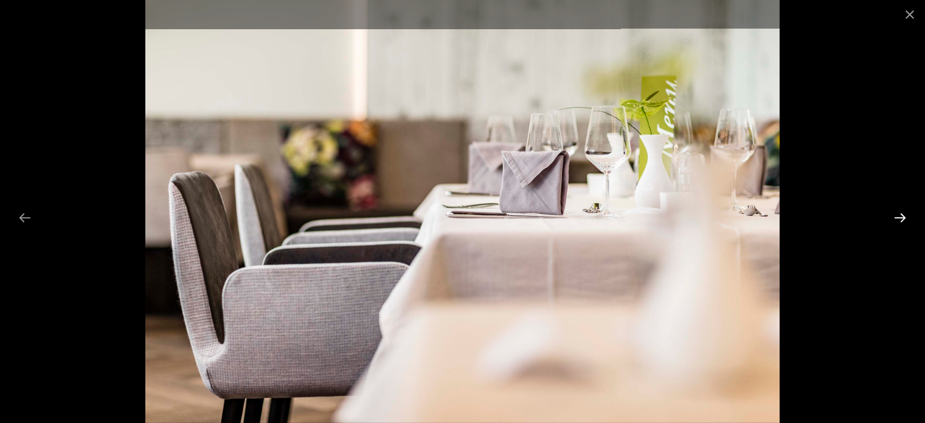
click at [900, 213] on button "Next slide" at bounding box center [900, 218] width 26 height 24
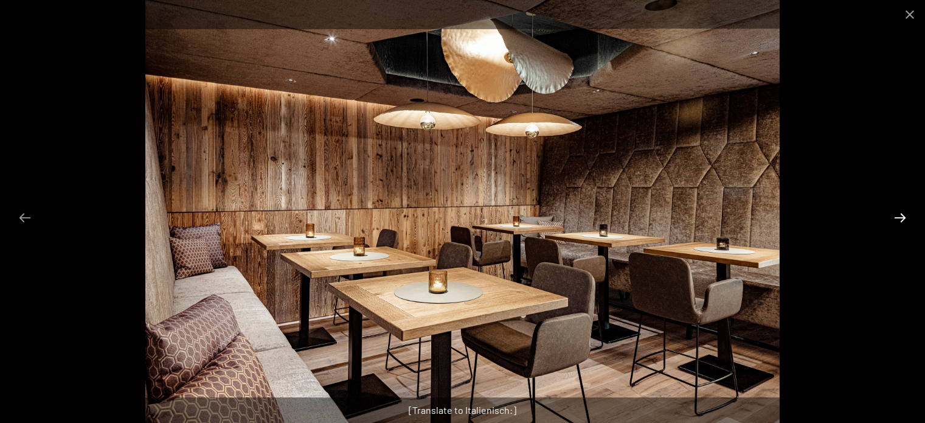
click at [900, 213] on button "Next slide" at bounding box center [900, 218] width 26 height 24
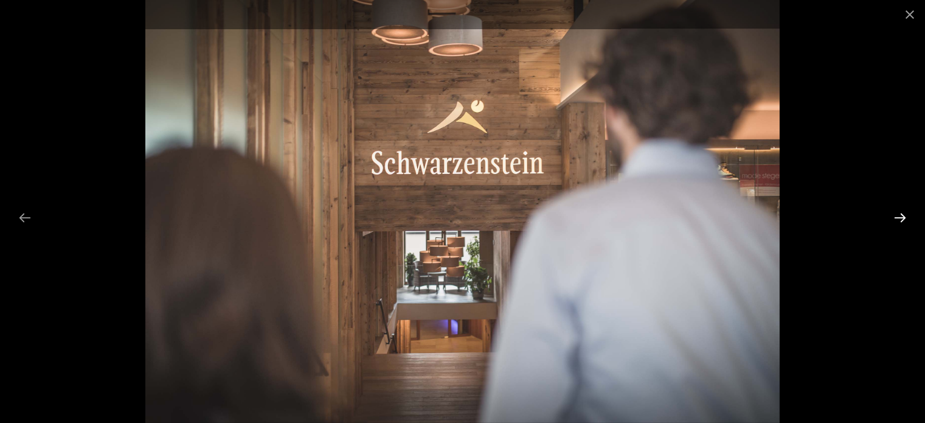
click at [900, 213] on button "Next slide" at bounding box center [900, 218] width 26 height 24
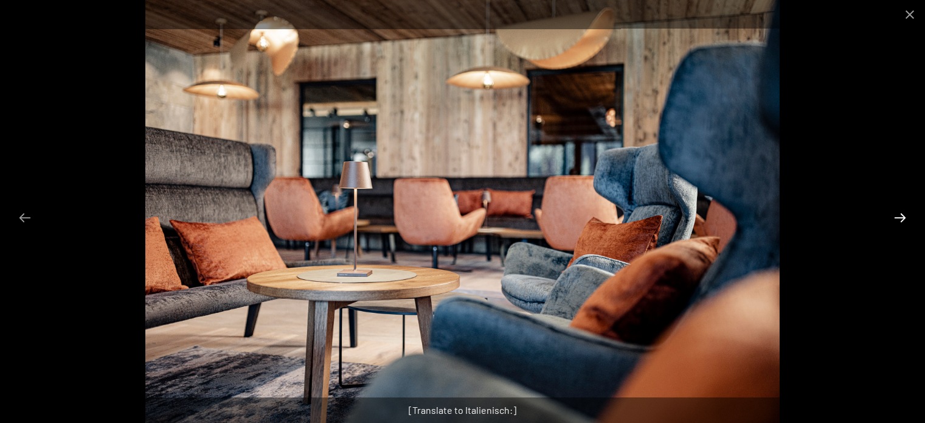
click at [900, 213] on button "Next slide" at bounding box center [900, 218] width 26 height 24
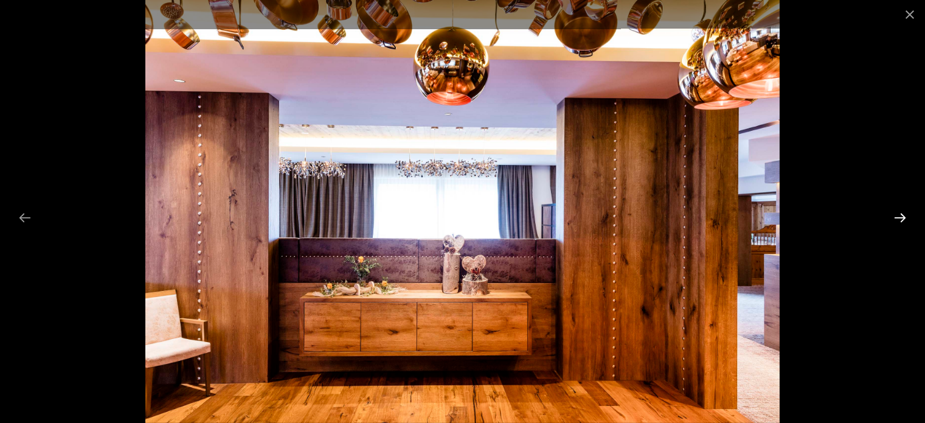
click at [900, 213] on button "Next slide" at bounding box center [900, 218] width 26 height 24
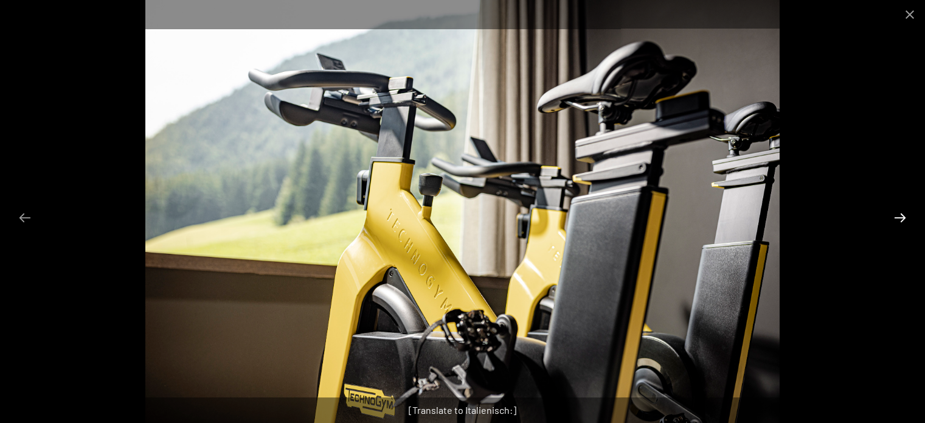
click at [900, 213] on button "Next slide" at bounding box center [900, 218] width 26 height 24
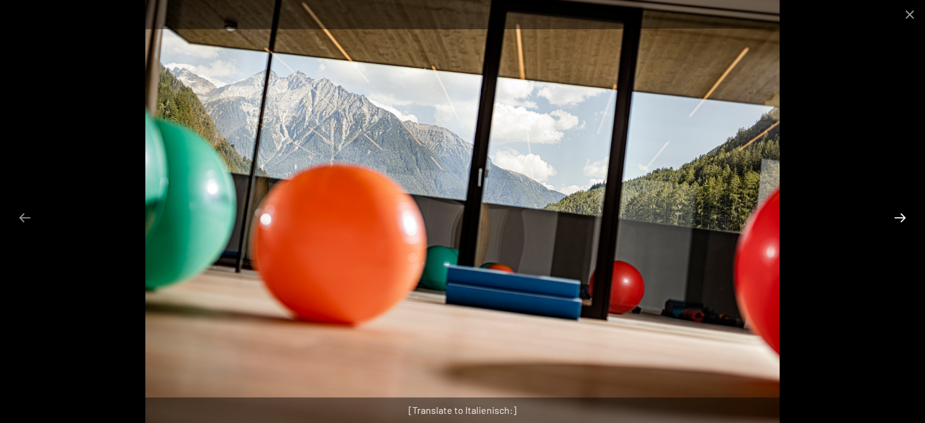
click at [900, 213] on button "Next slide" at bounding box center [900, 218] width 26 height 24
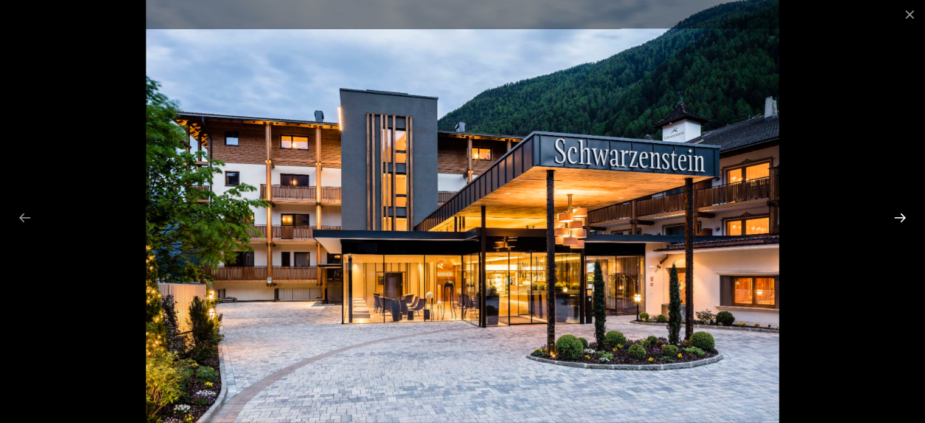
click at [900, 213] on button "Next slide" at bounding box center [900, 218] width 26 height 24
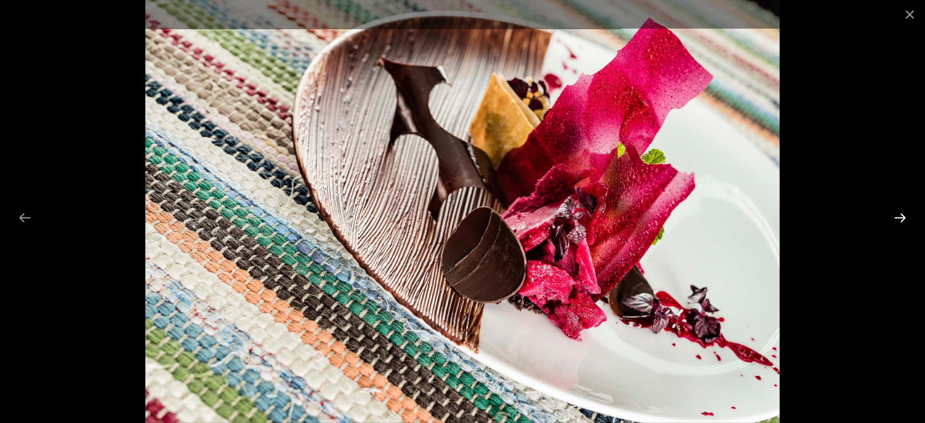
click at [900, 213] on button "Next slide" at bounding box center [900, 218] width 26 height 24
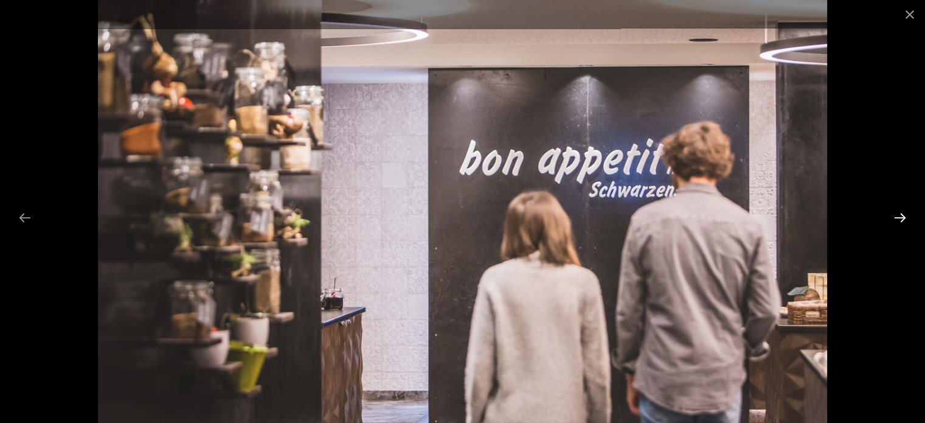
click at [900, 213] on button "Next slide" at bounding box center [900, 218] width 26 height 24
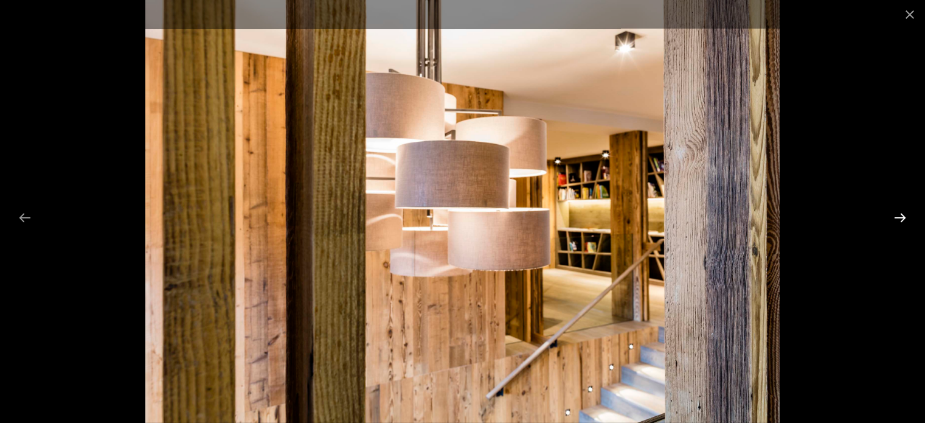
click at [900, 213] on button "Next slide" at bounding box center [900, 218] width 26 height 24
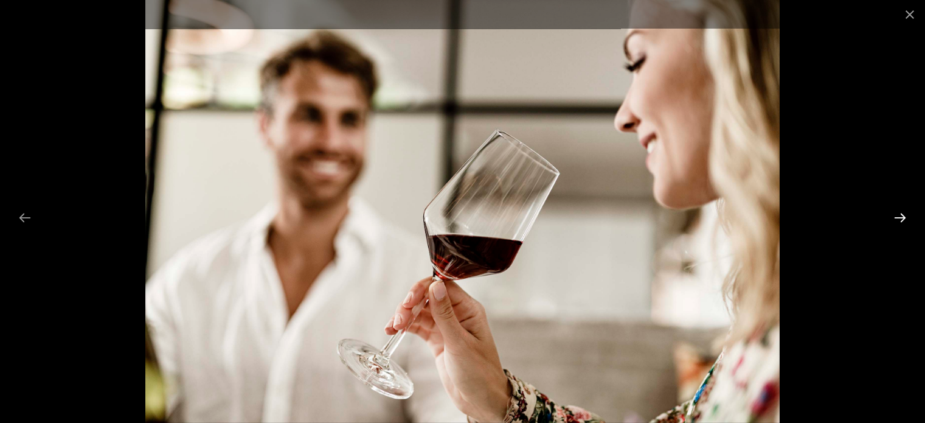
click at [900, 213] on button "Next slide" at bounding box center [900, 218] width 26 height 24
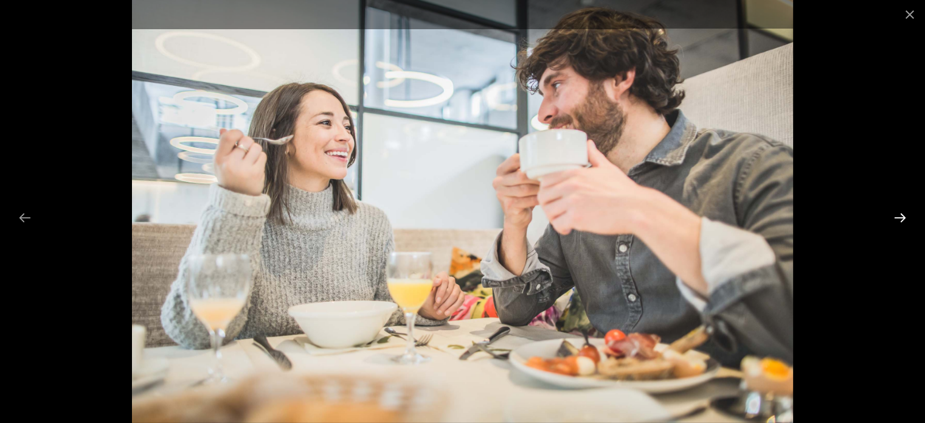
click at [900, 213] on button "Next slide" at bounding box center [900, 218] width 26 height 24
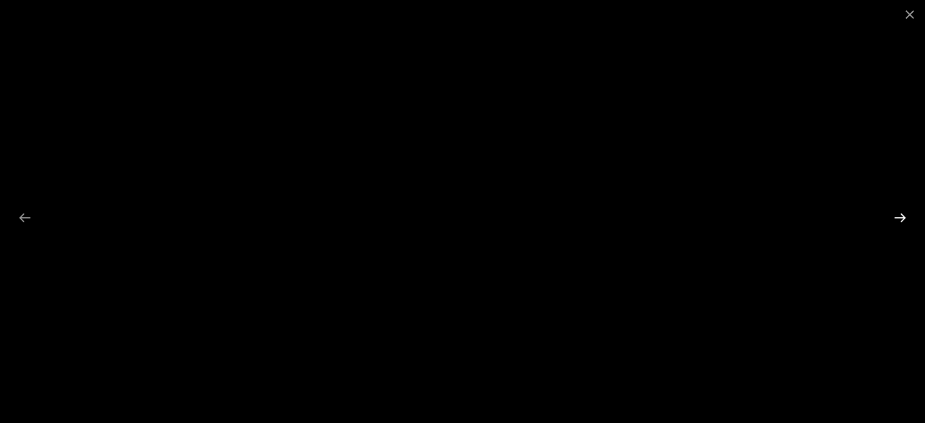
click at [895, 213] on button "Next slide" at bounding box center [900, 218] width 26 height 24
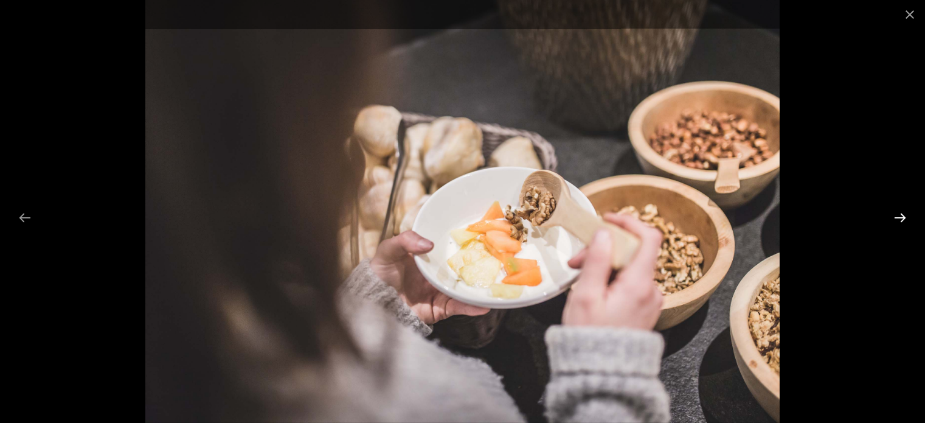
click at [895, 213] on button "Next slide" at bounding box center [900, 218] width 26 height 24
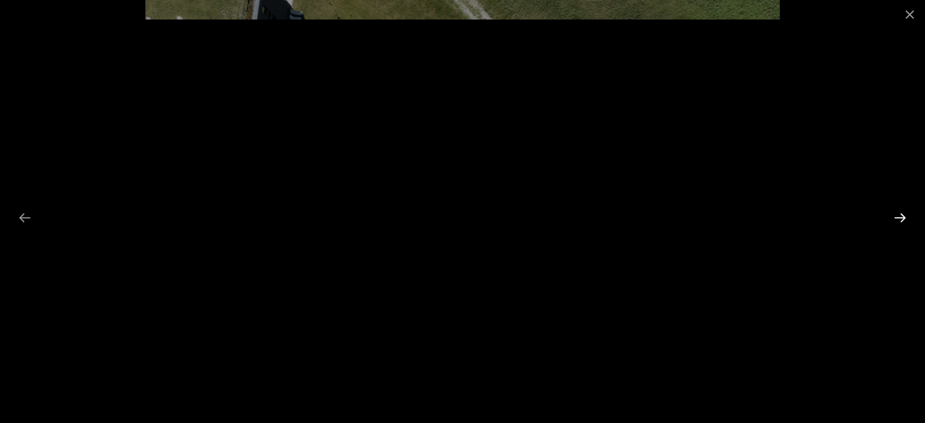
click at [895, 213] on button "Next slide" at bounding box center [900, 218] width 26 height 24
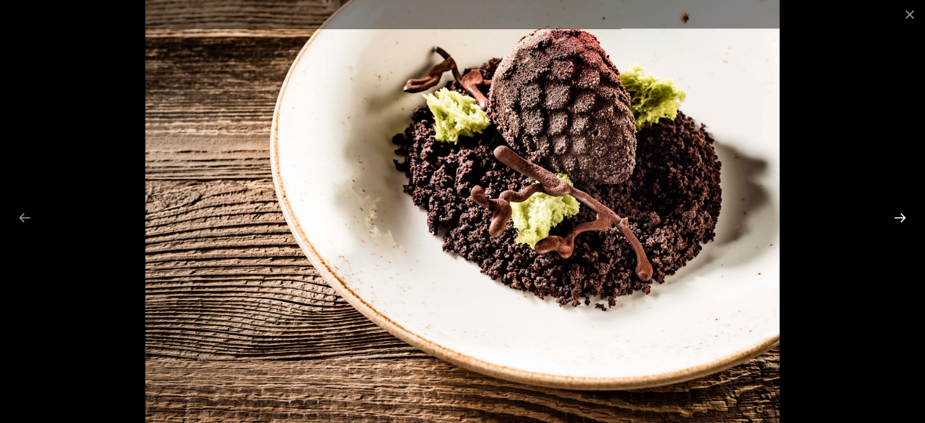
click at [895, 213] on button "Next slide" at bounding box center [900, 218] width 26 height 24
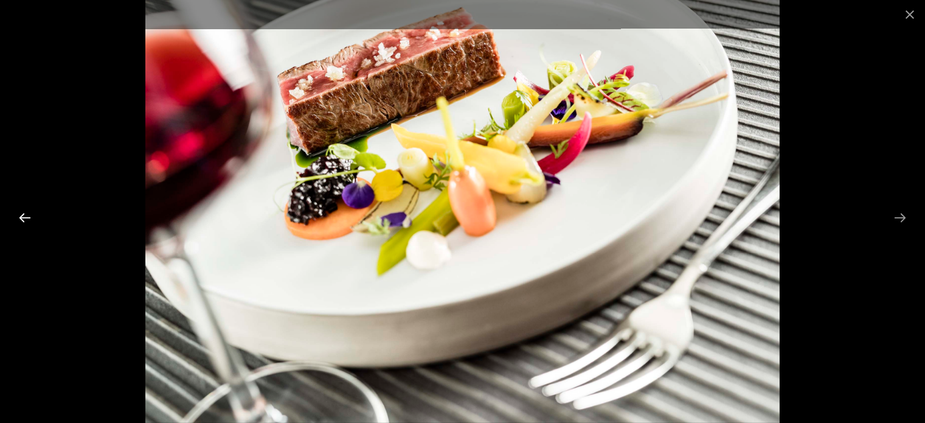
click at [24, 216] on button "Previous slide" at bounding box center [25, 218] width 26 height 24
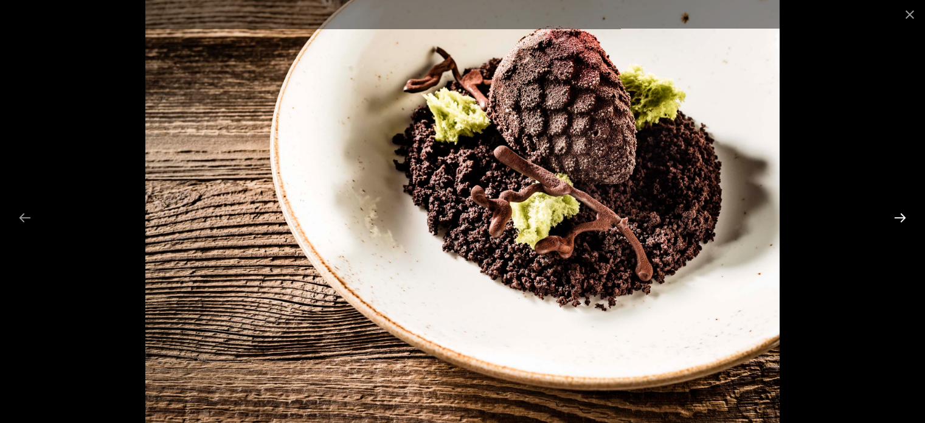
click at [901, 213] on button "Next slide" at bounding box center [900, 218] width 26 height 24
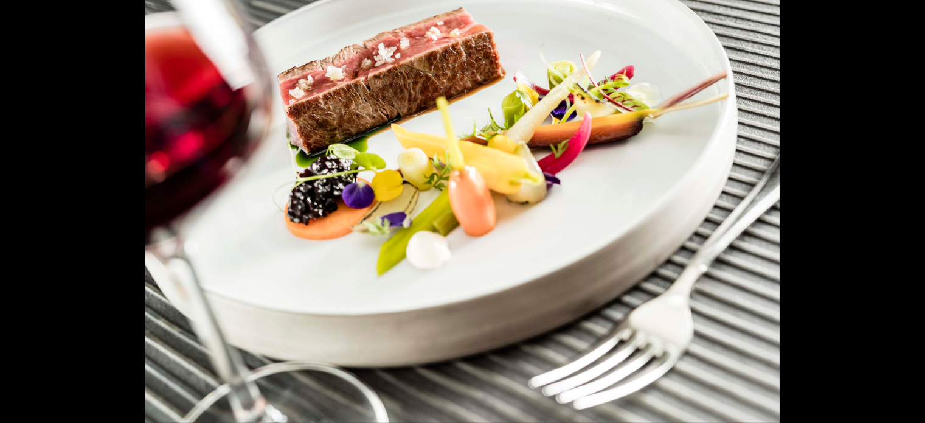
click at [901, 213] on button "Next slide" at bounding box center [906, 218] width 26 height 24
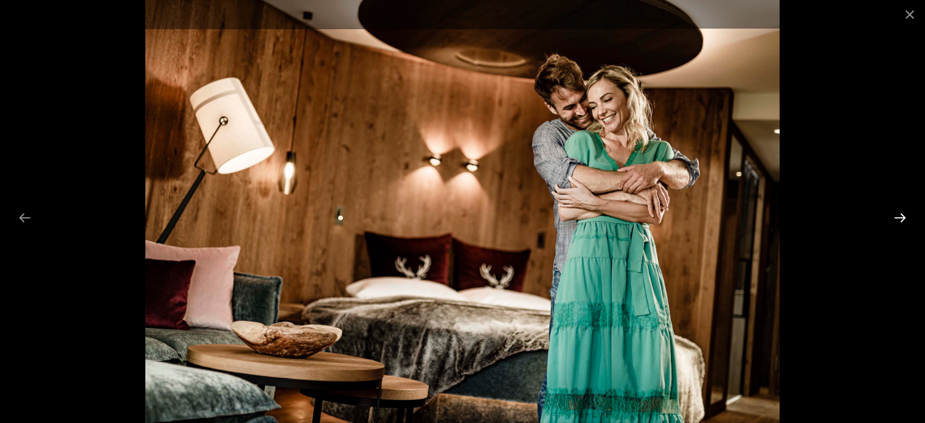
click at [901, 216] on button "Next slide" at bounding box center [900, 218] width 26 height 24
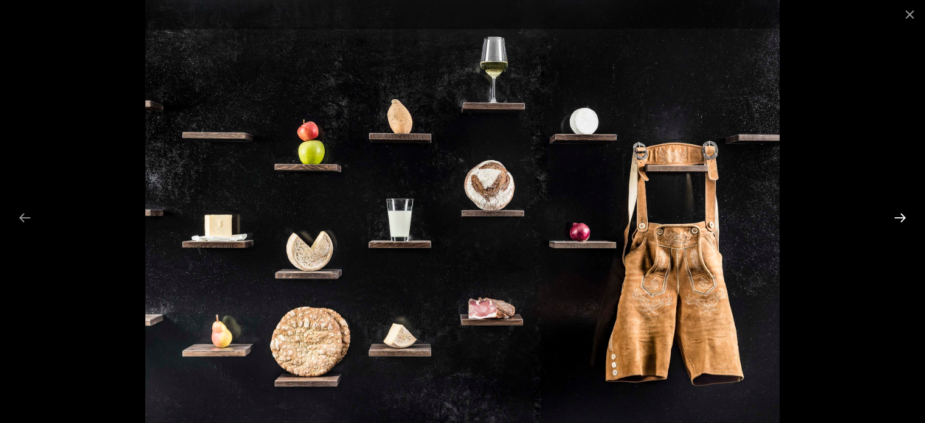
click at [901, 216] on button "Next slide" at bounding box center [900, 218] width 26 height 24
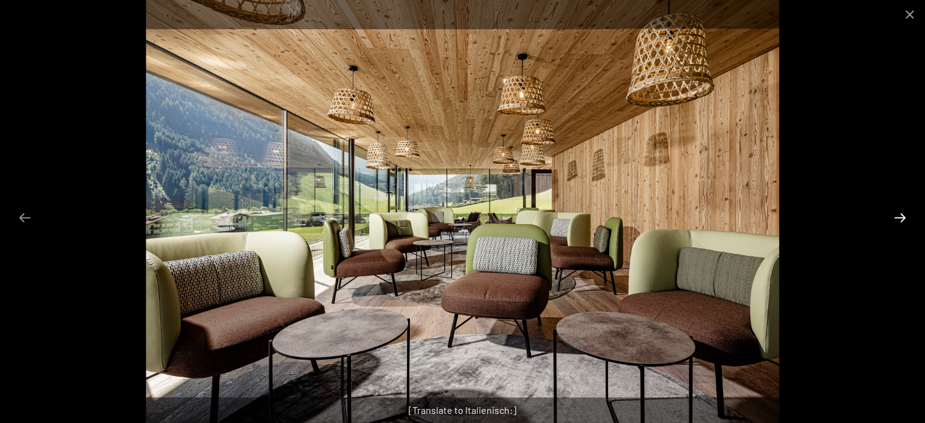
click at [901, 216] on button "Next slide" at bounding box center [900, 218] width 26 height 24
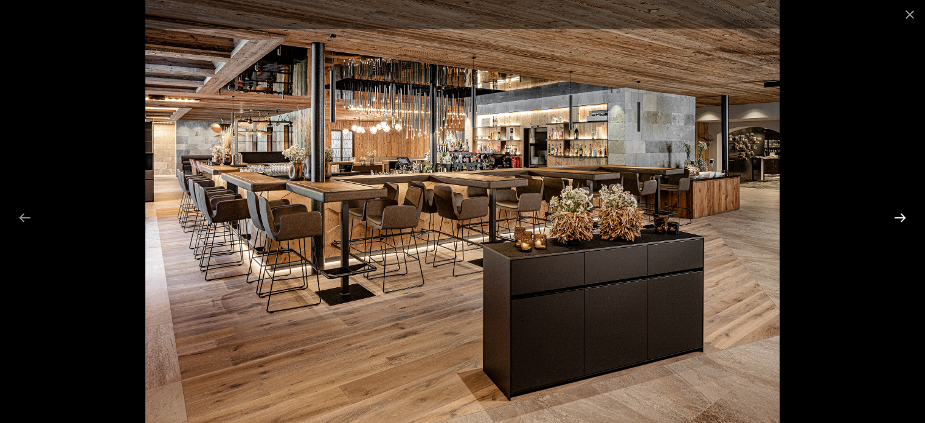
click at [901, 216] on button "Next slide" at bounding box center [900, 218] width 26 height 24
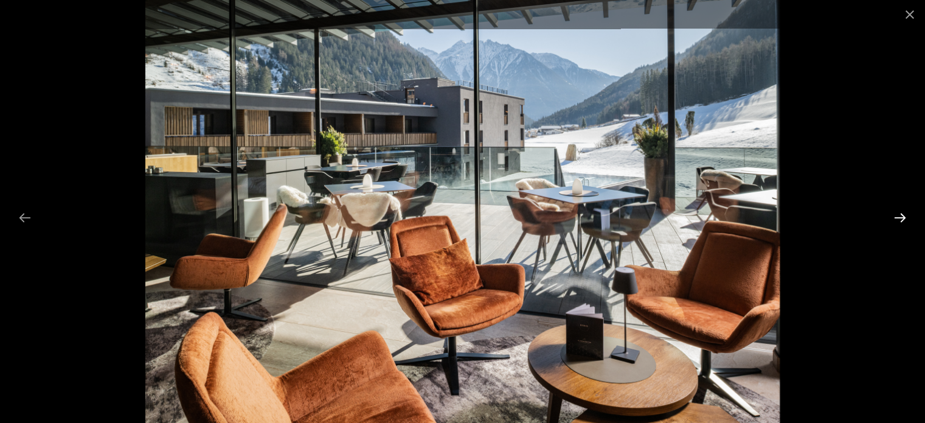
click at [901, 216] on button "Next slide" at bounding box center [900, 218] width 26 height 24
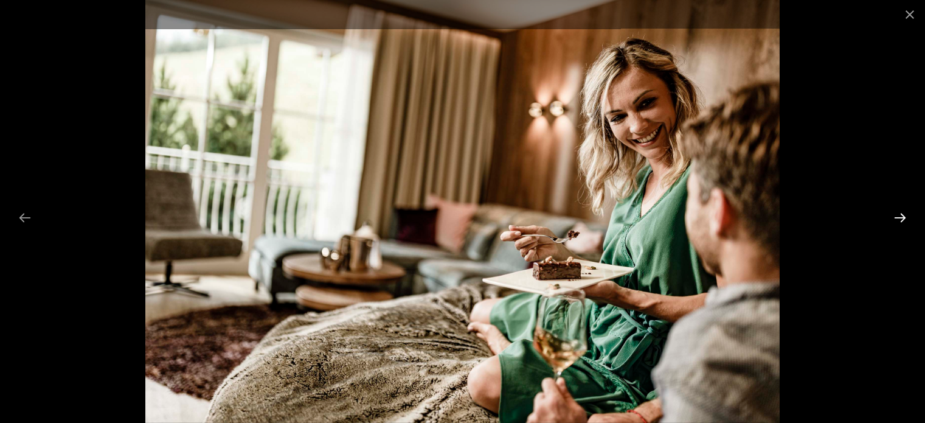
click at [901, 216] on button "Next slide" at bounding box center [900, 218] width 26 height 24
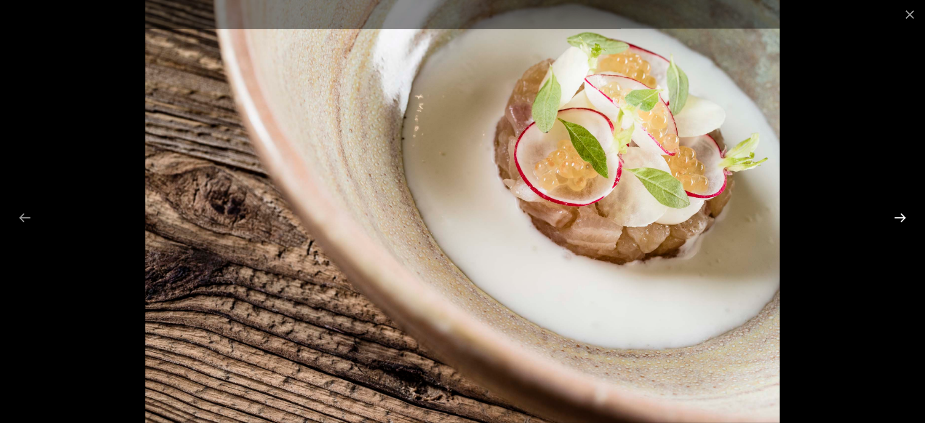
click at [901, 216] on button "Next slide" at bounding box center [900, 218] width 26 height 24
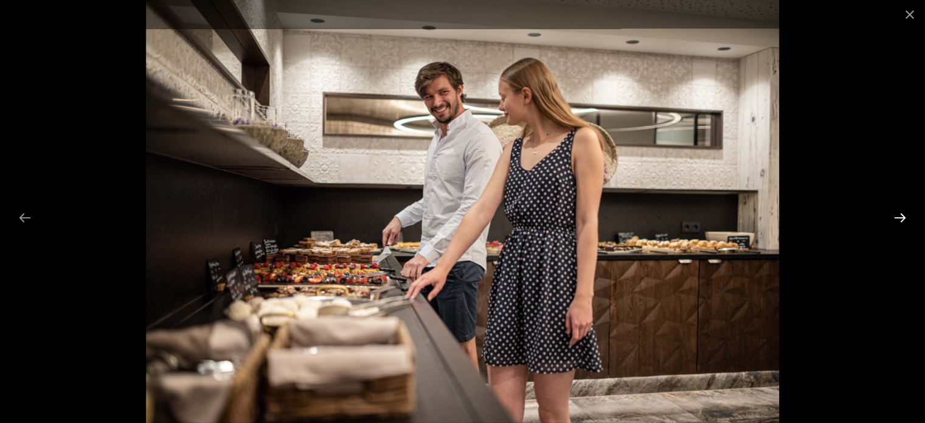
click at [901, 216] on button "Next slide" at bounding box center [900, 218] width 26 height 24
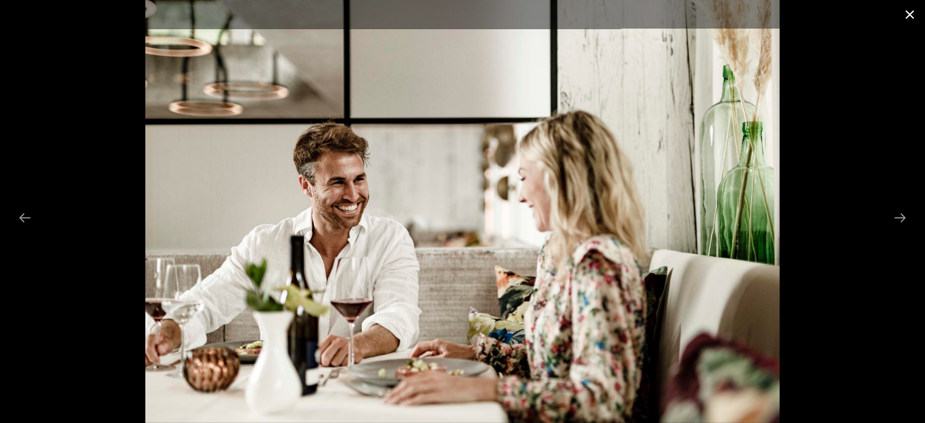
click at [914, 14] on button "Close gallery" at bounding box center [910, 14] width 30 height 29
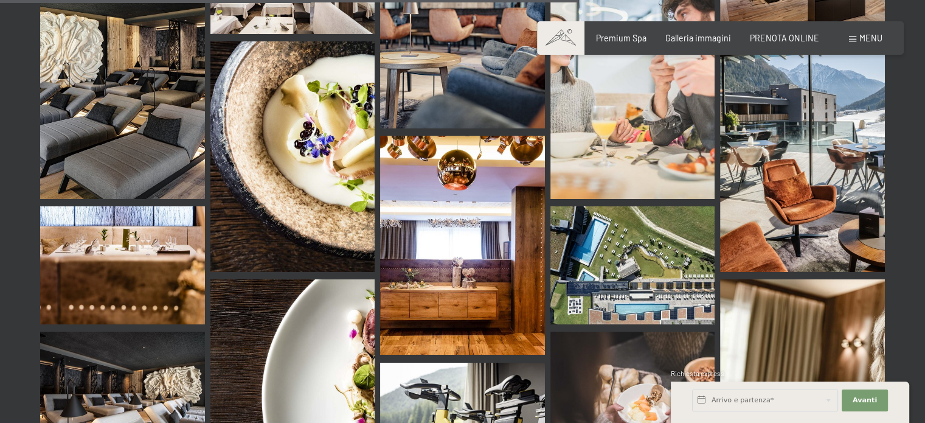
scroll to position [1530, 0]
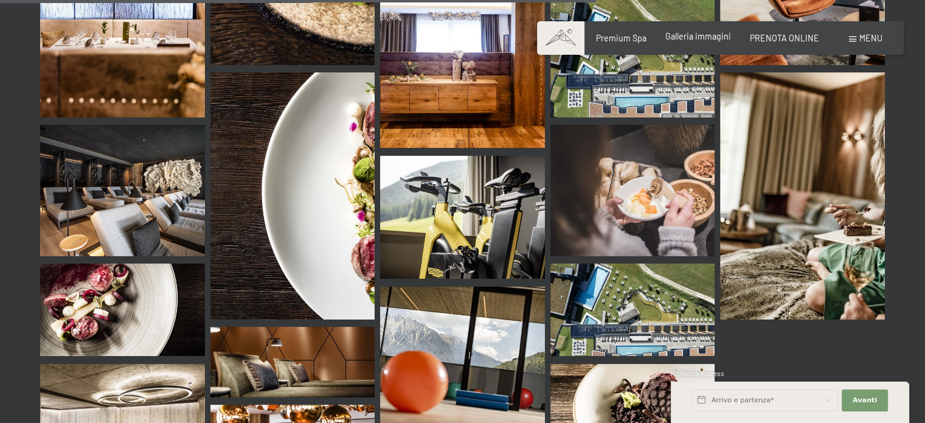
click at [718, 36] on span "Galleria immagini" at bounding box center [698, 36] width 66 height 10
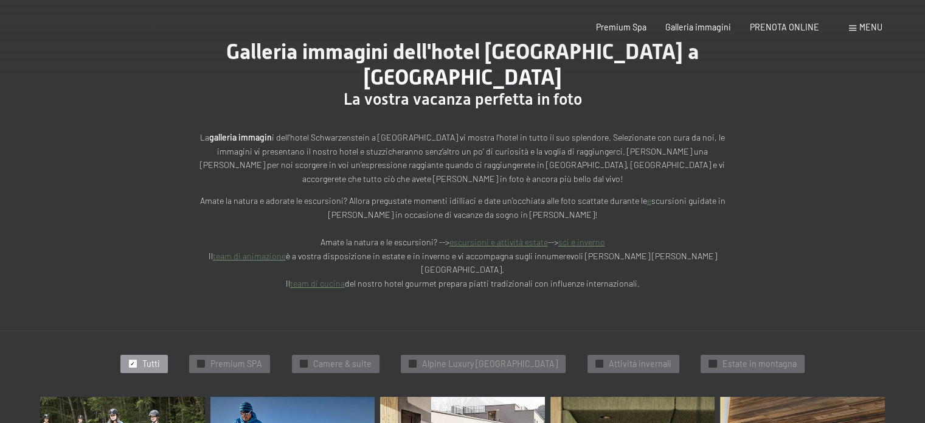
scroll to position [243, 0]
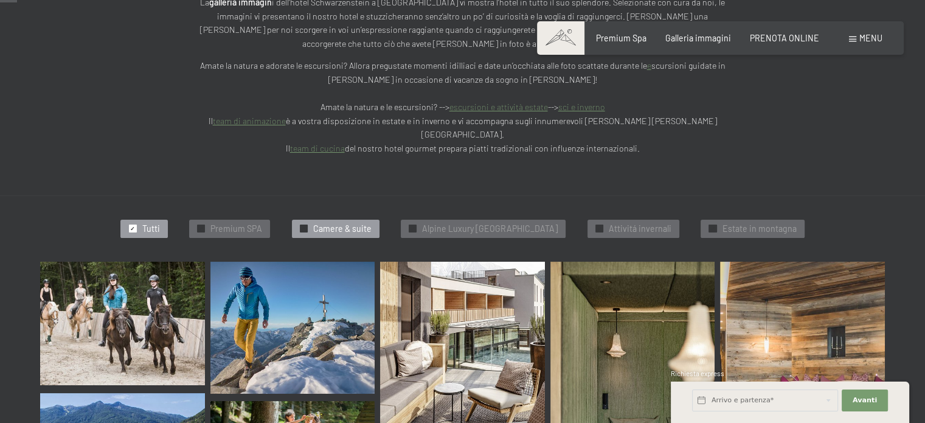
click at [342, 223] on span "Camere & suite" at bounding box center [342, 229] width 58 height 12
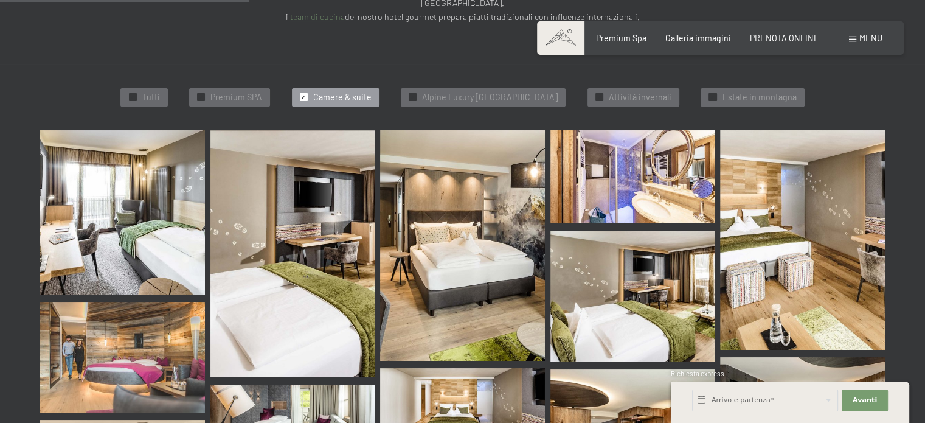
scroll to position [314, 0]
